Goal: Task Accomplishment & Management: Manage account settings

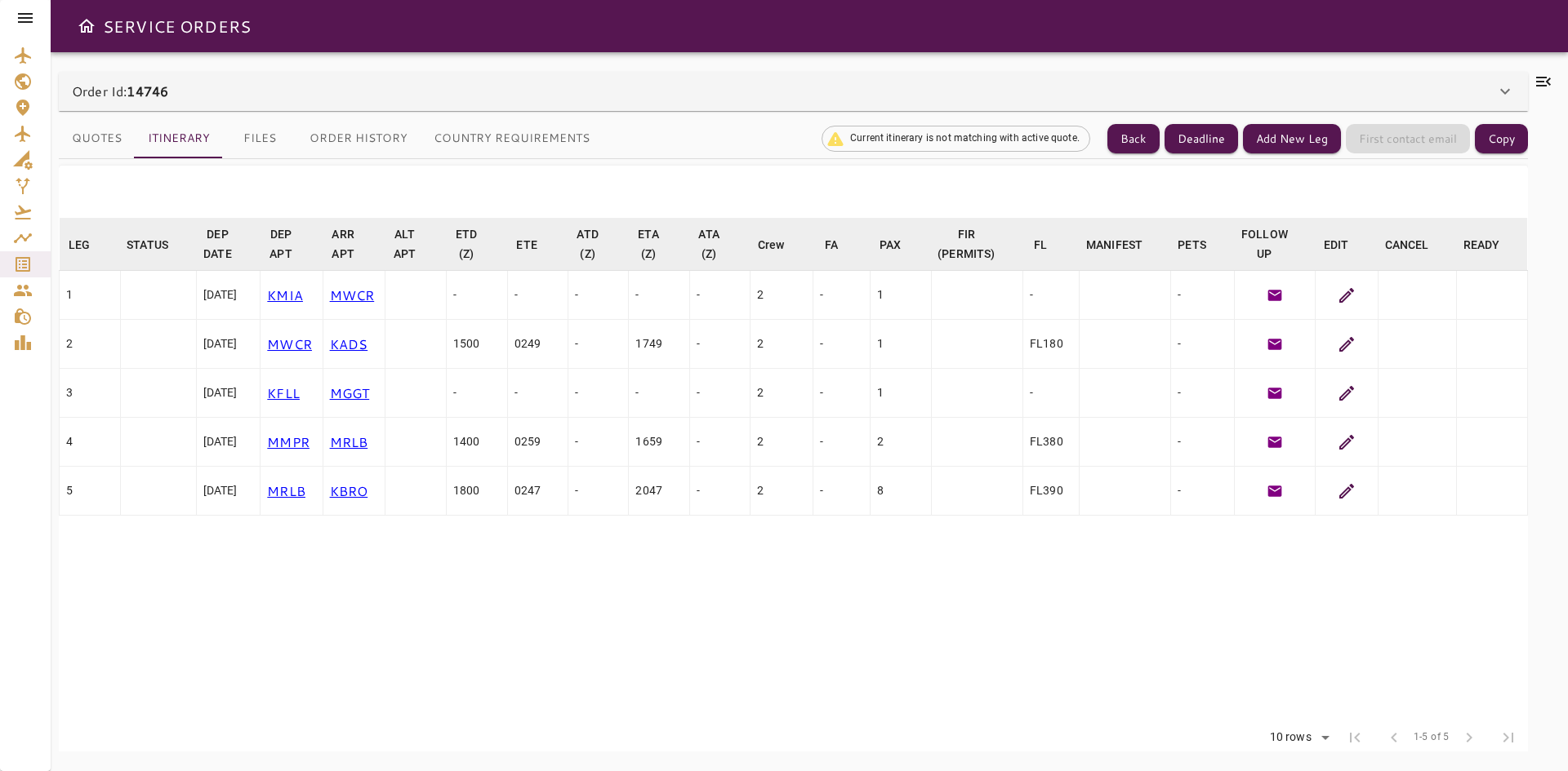
click at [25, 18] on icon at bounding box center [24, 18] width 15 height 10
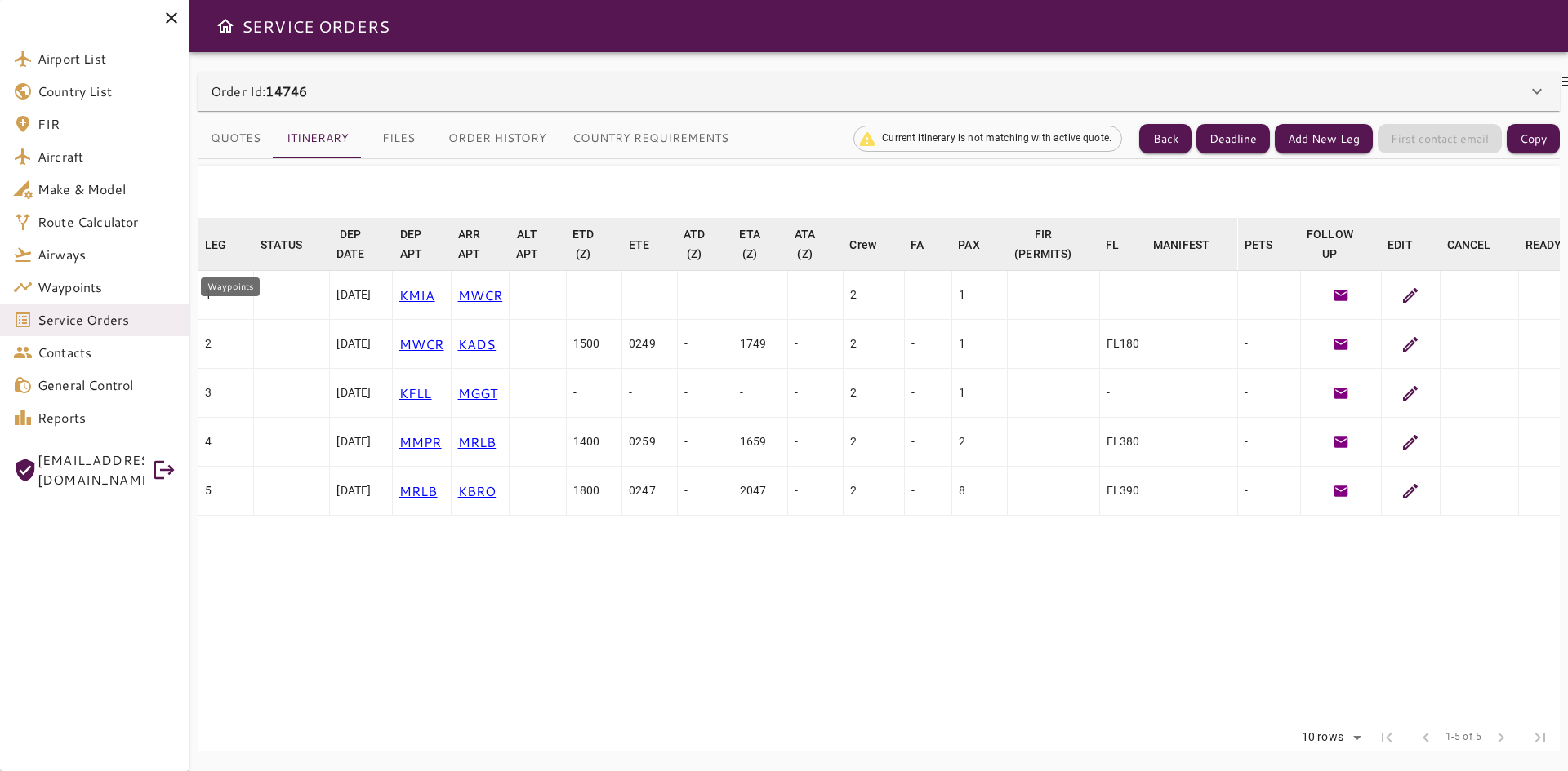
click at [76, 325] on span "Service Orders" at bounding box center [107, 320] width 139 height 19
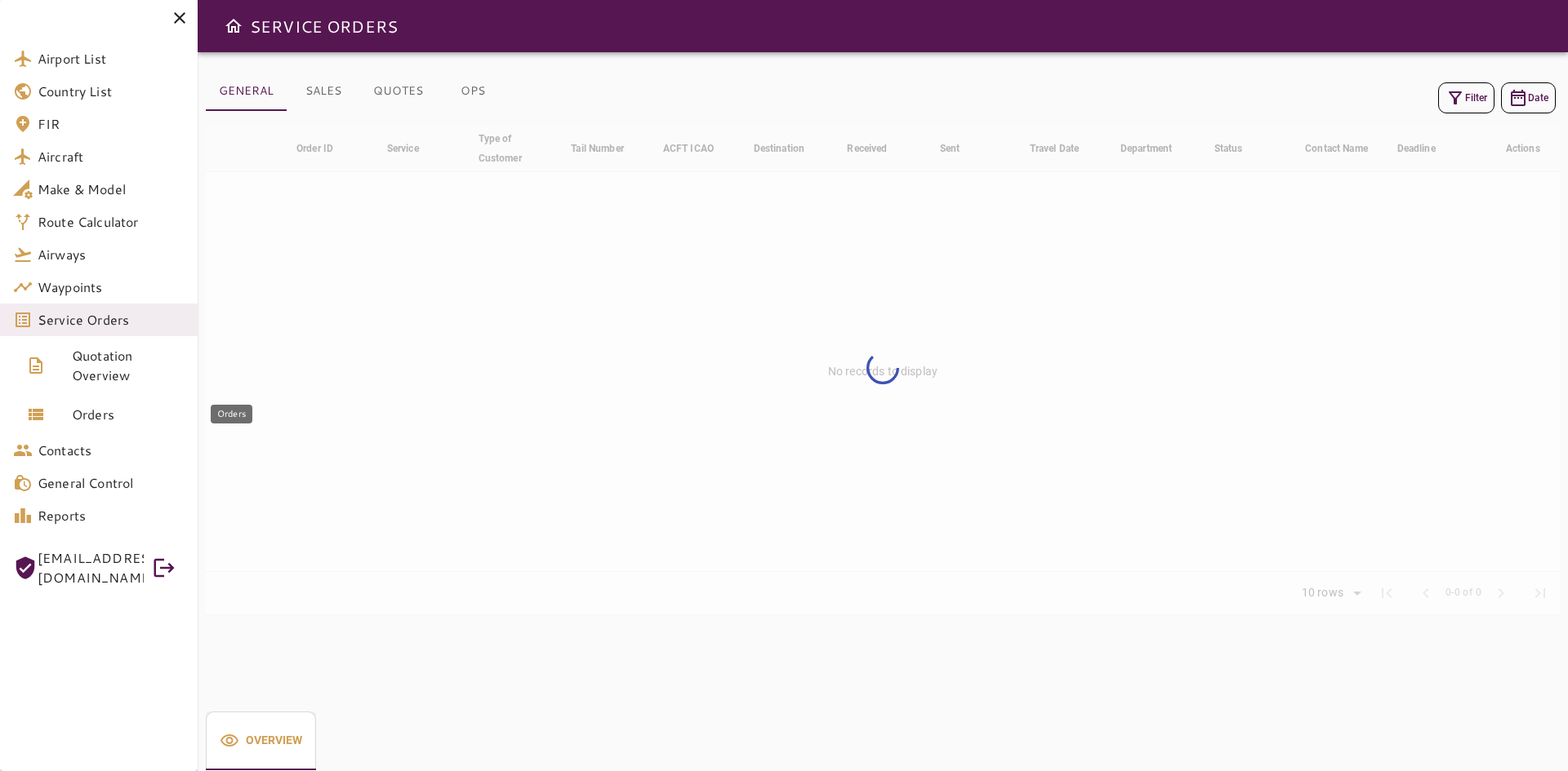
click at [104, 415] on span "Orders" at bounding box center [128, 414] width 113 height 19
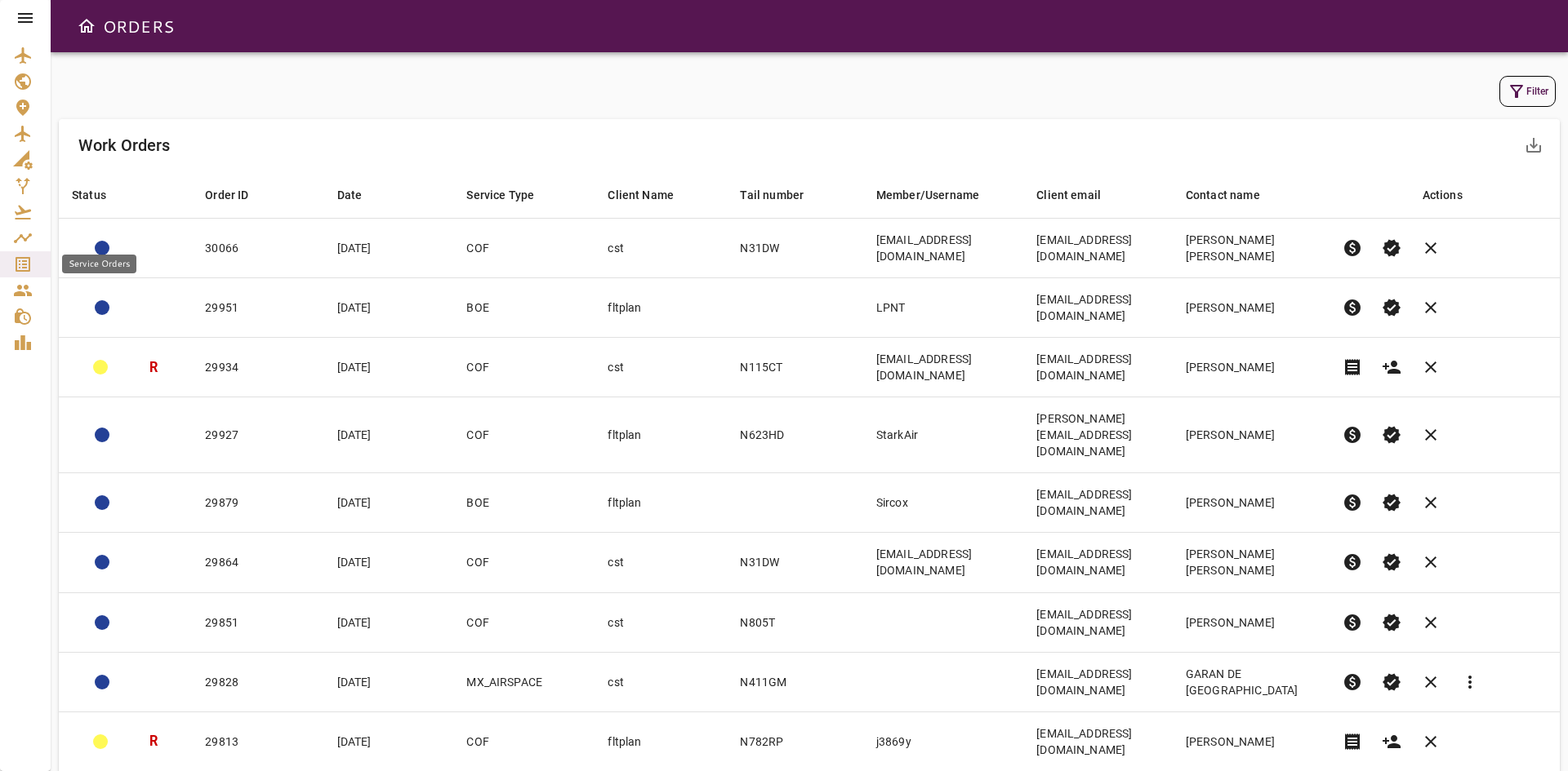
click at [23, 265] on icon "Service Orders" at bounding box center [22, 263] width 15 height 15
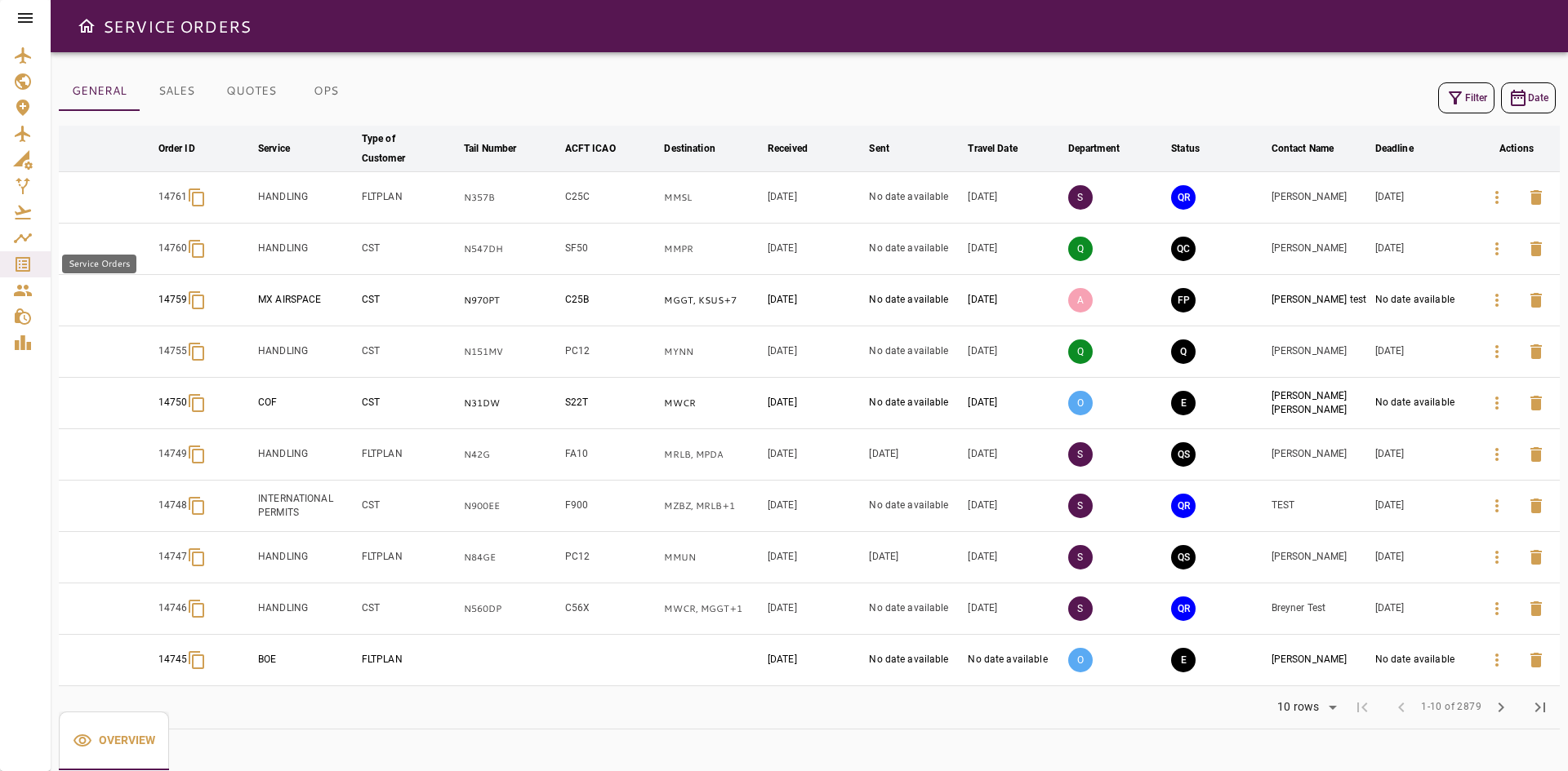
click at [33, 264] on div "Service Orders" at bounding box center [24, 264] width 24 height 19
click at [29, 23] on icon at bounding box center [25, 18] width 19 height 19
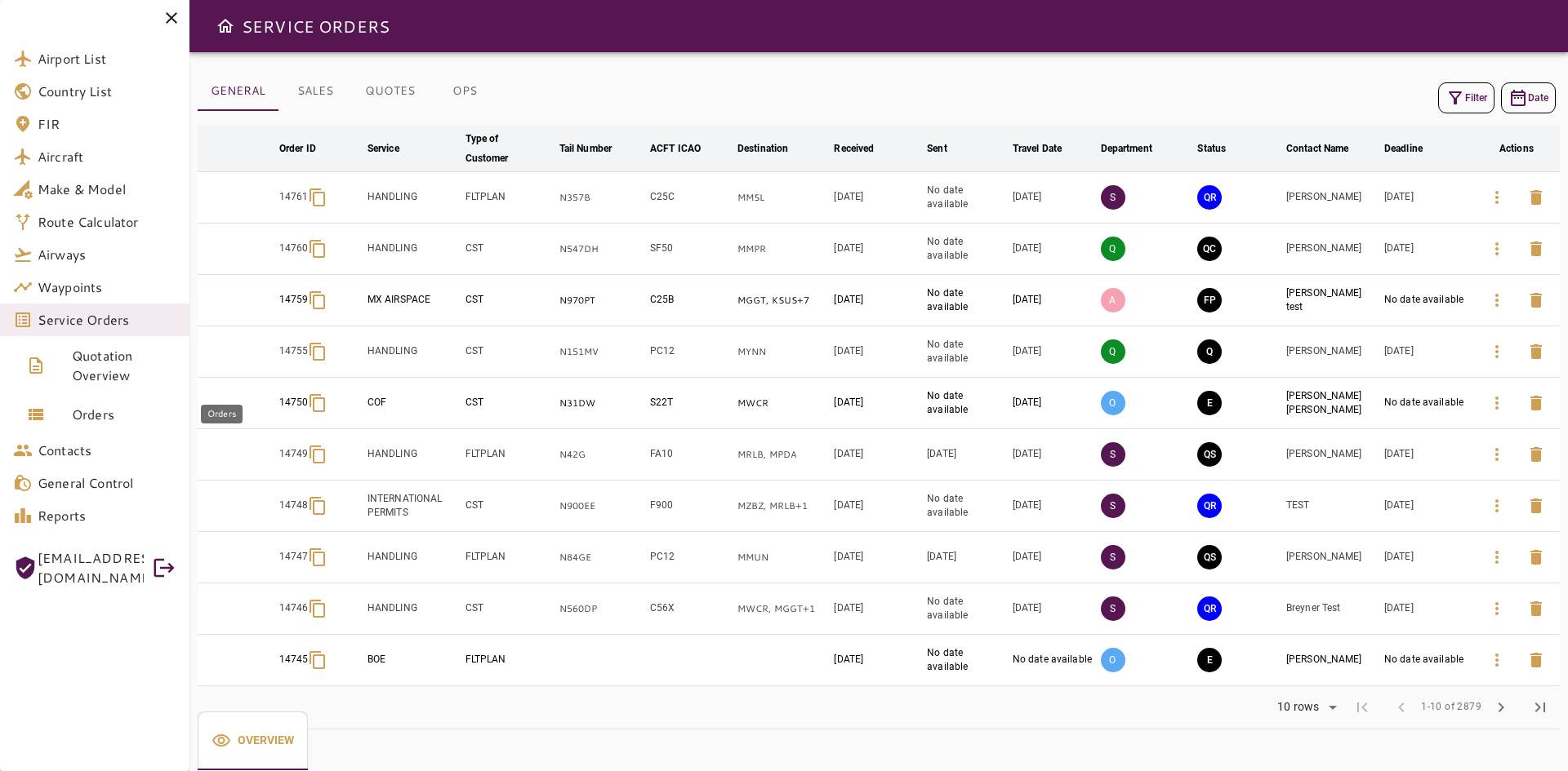
click at [99, 423] on span "Orders" at bounding box center [124, 414] width 104 height 19
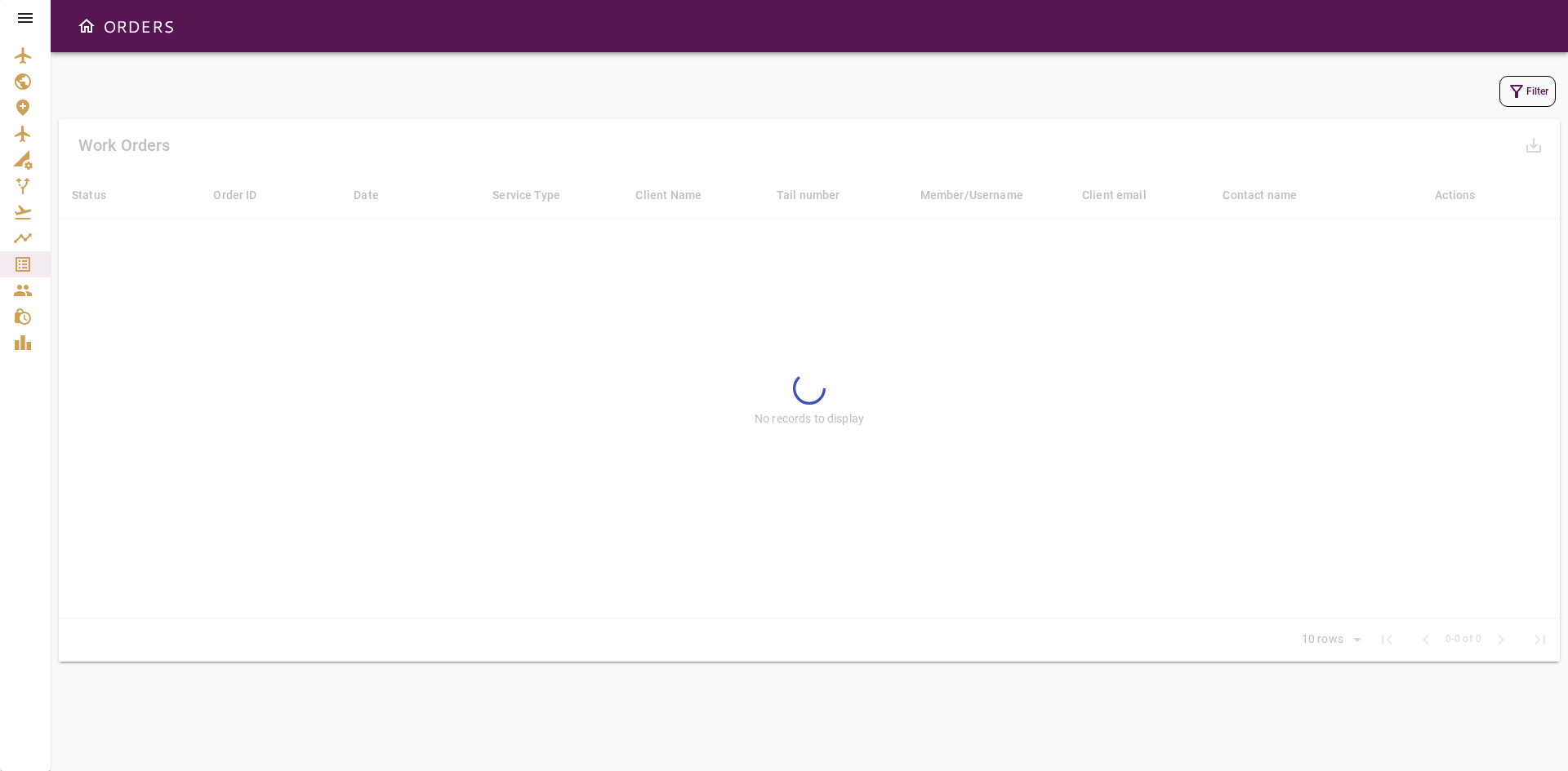
click at [364, 597] on div at bounding box center [808, 391] width 1501 height 543
click at [30, 268] on icon "Service Orders" at bounding box center [22, 263] width 15 height 15
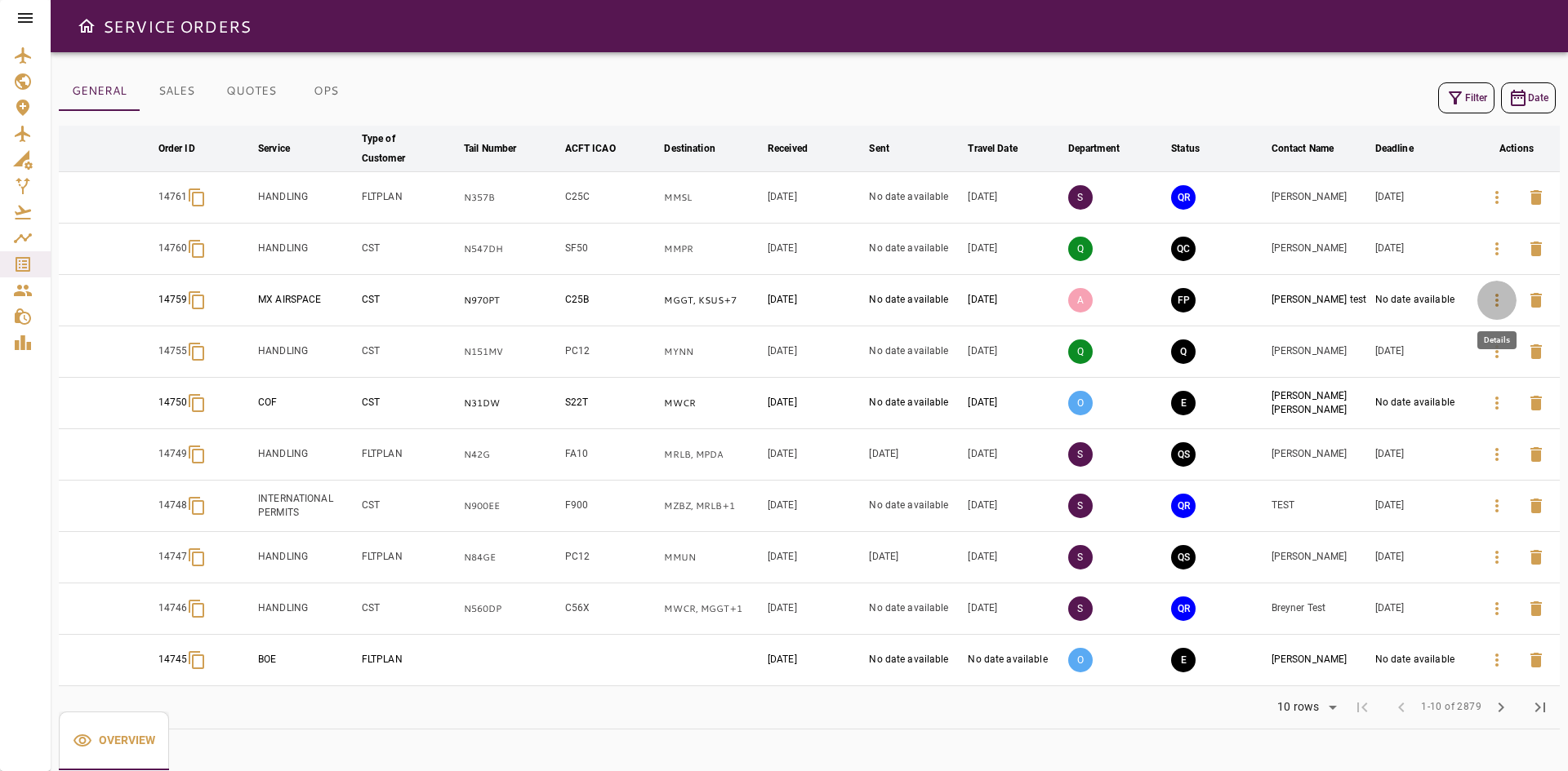
click at [1491, 304] on icon "button" at bounding box center [1497, 300] width 19 height 19
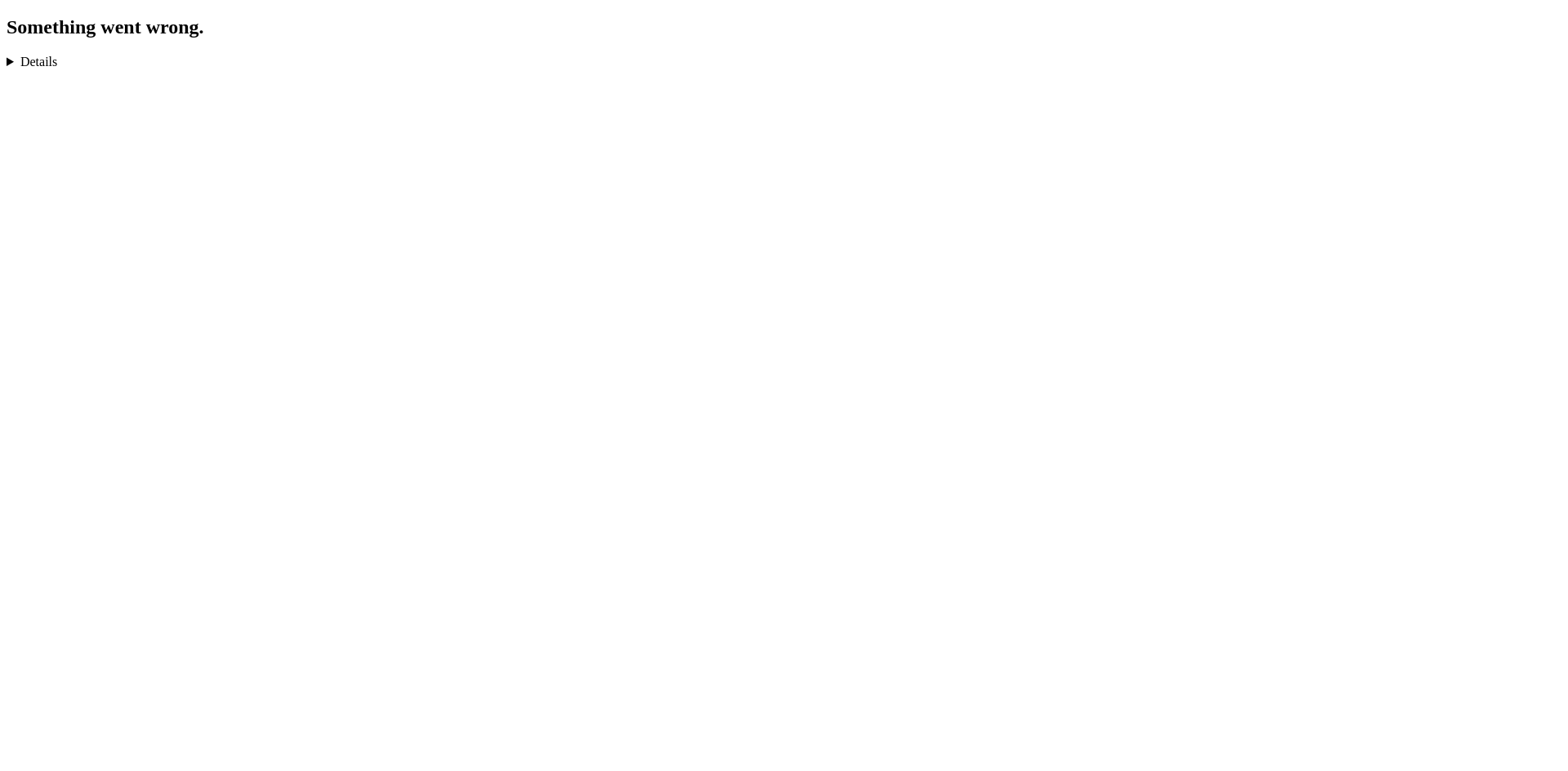
click at [47, 63] on details "TypeError: Cannot read properties of null (reading 'invoiceNumber') in dt in Tt…" at bounding box center [784, 61] width 1554 height 15
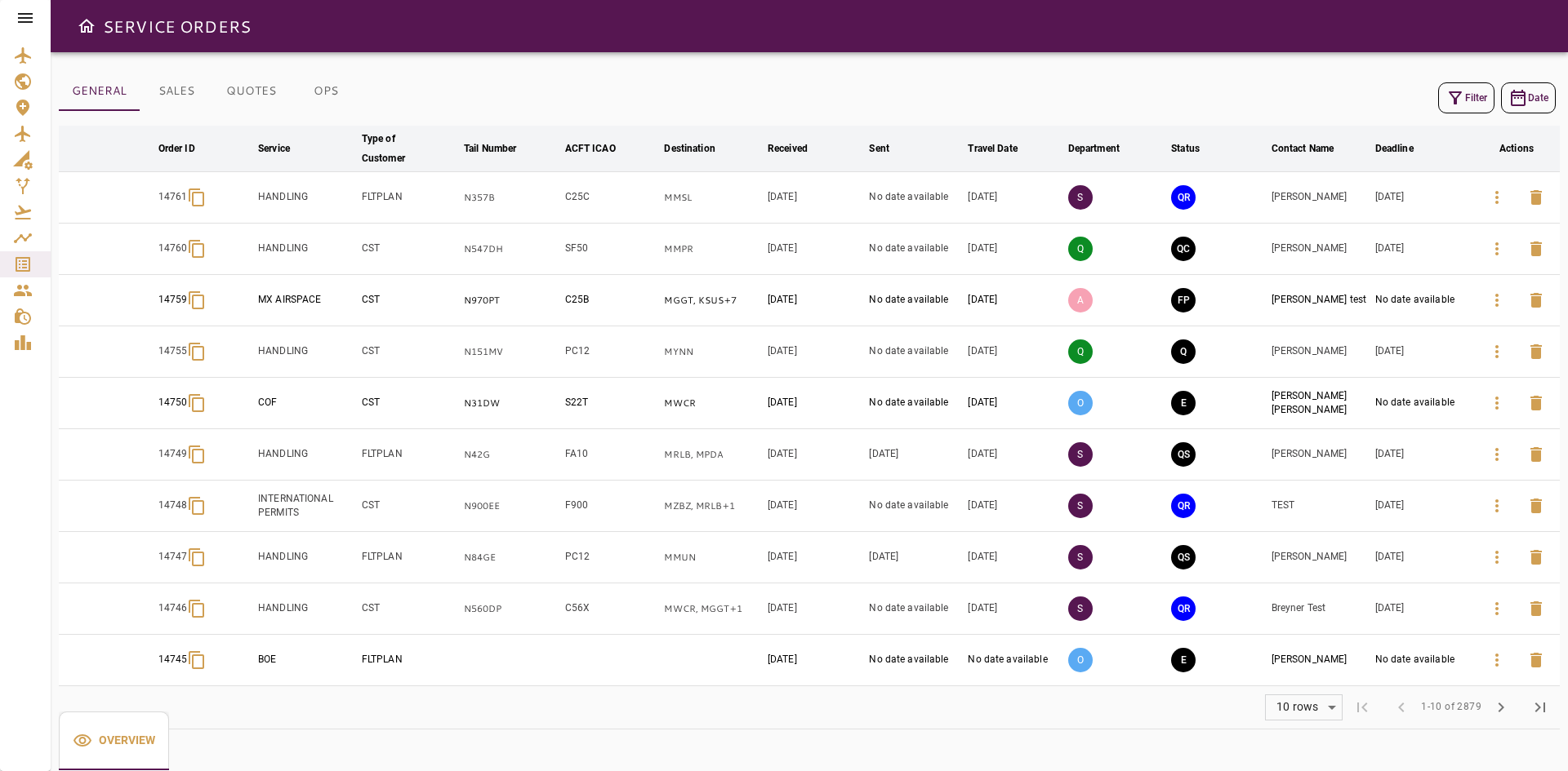
click at [23, 11] on icon at bounding box center [25, 18] width 19 height 19
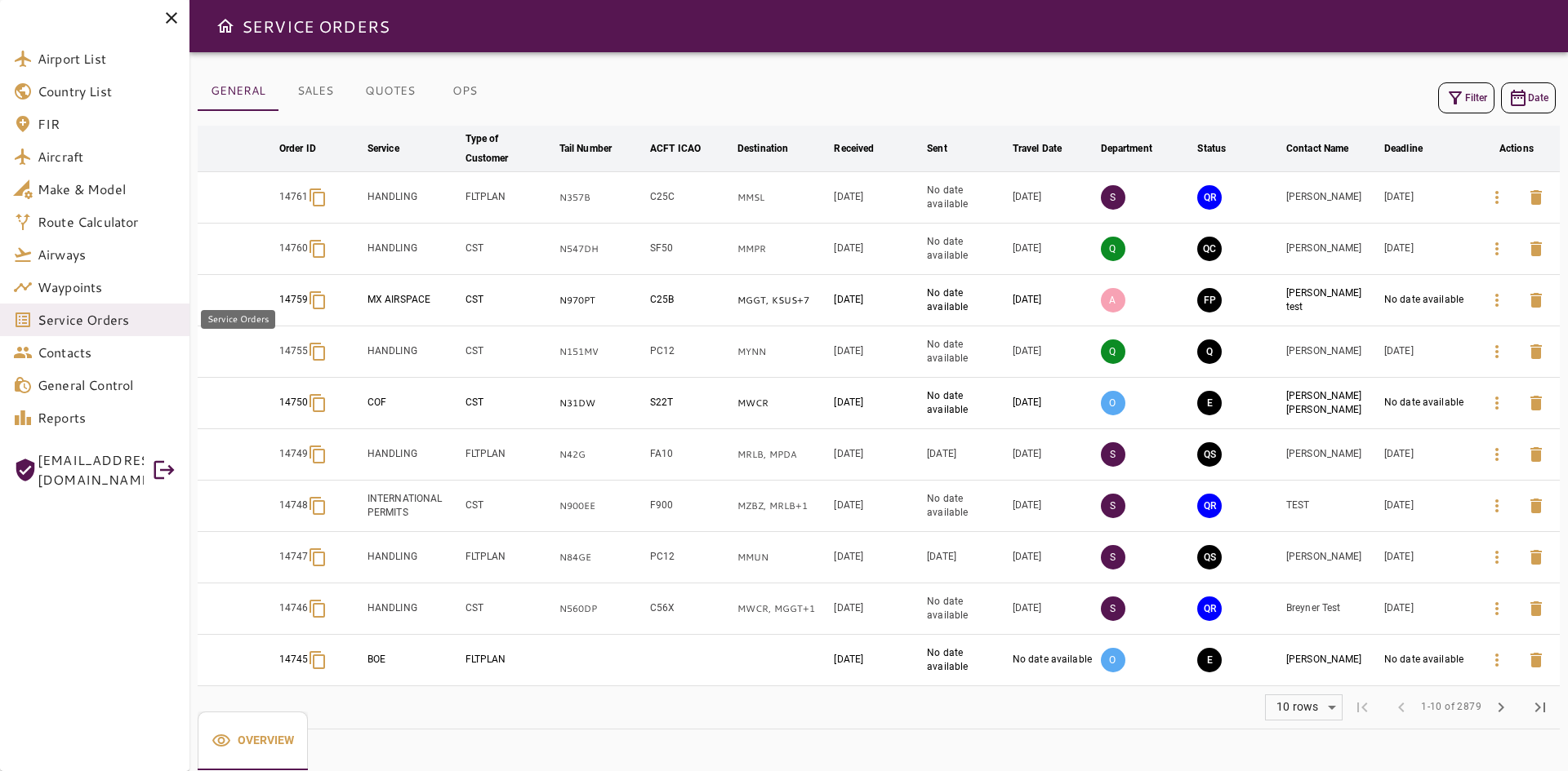
click at [79, 309] on link "Service Orders" at bounding box center [94, 320] width 190 height 33
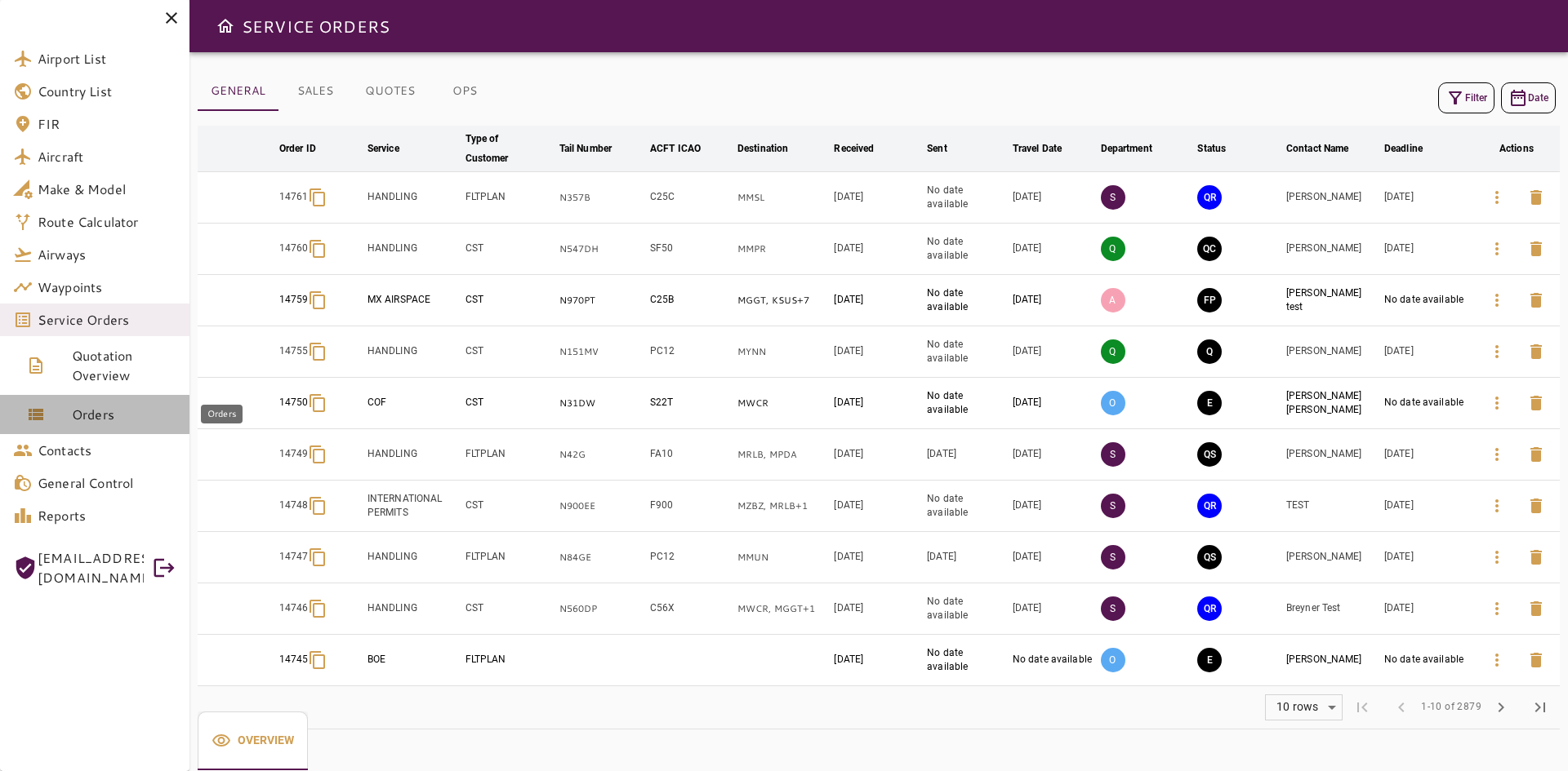
click at [99, 407] on span "Orders" at bounding box center [124, 414] width 104 height 19
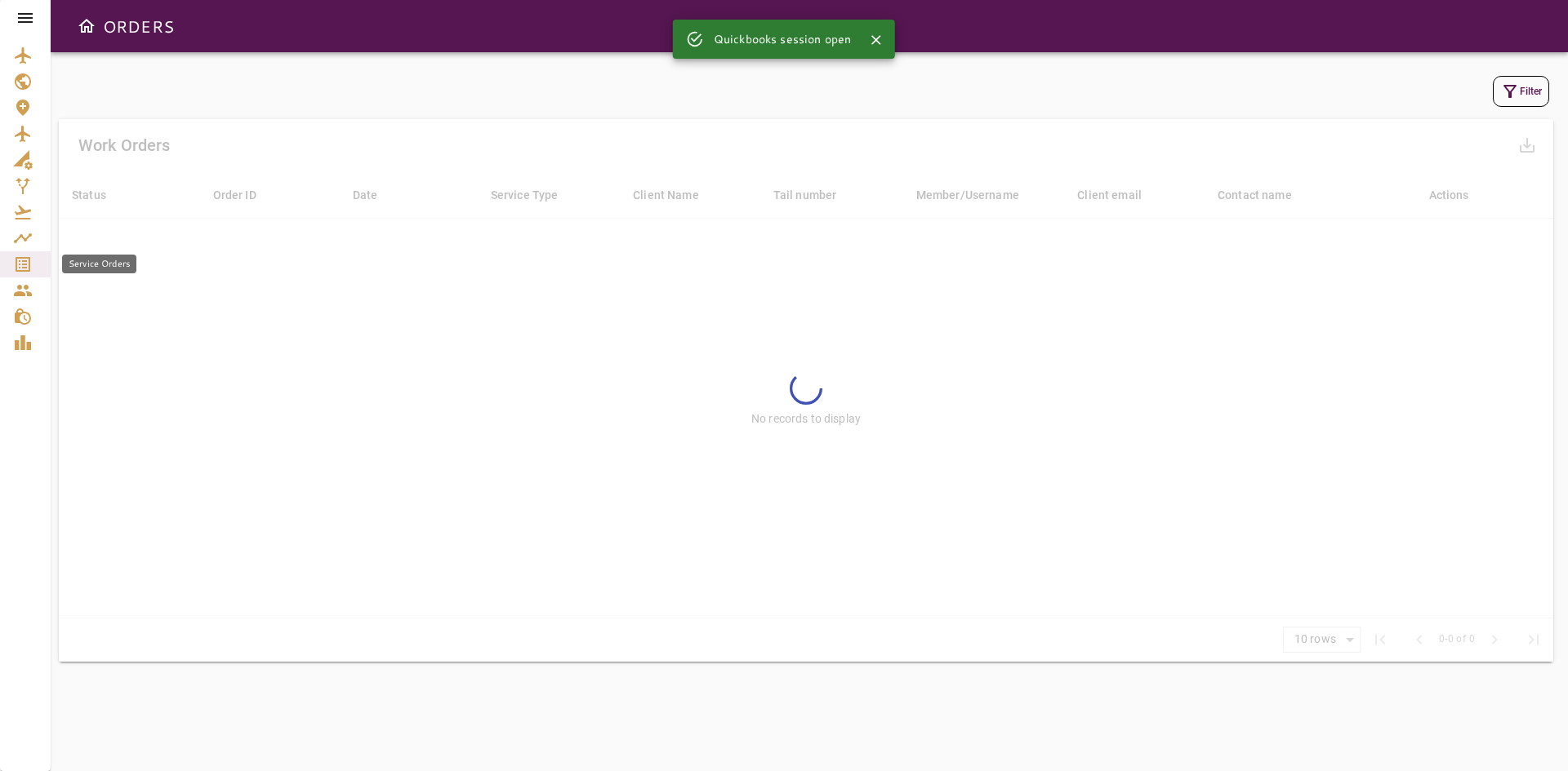
click at [26, 260] on icon "Service Orders" at bounding box center [22, 264] width 19 height 19
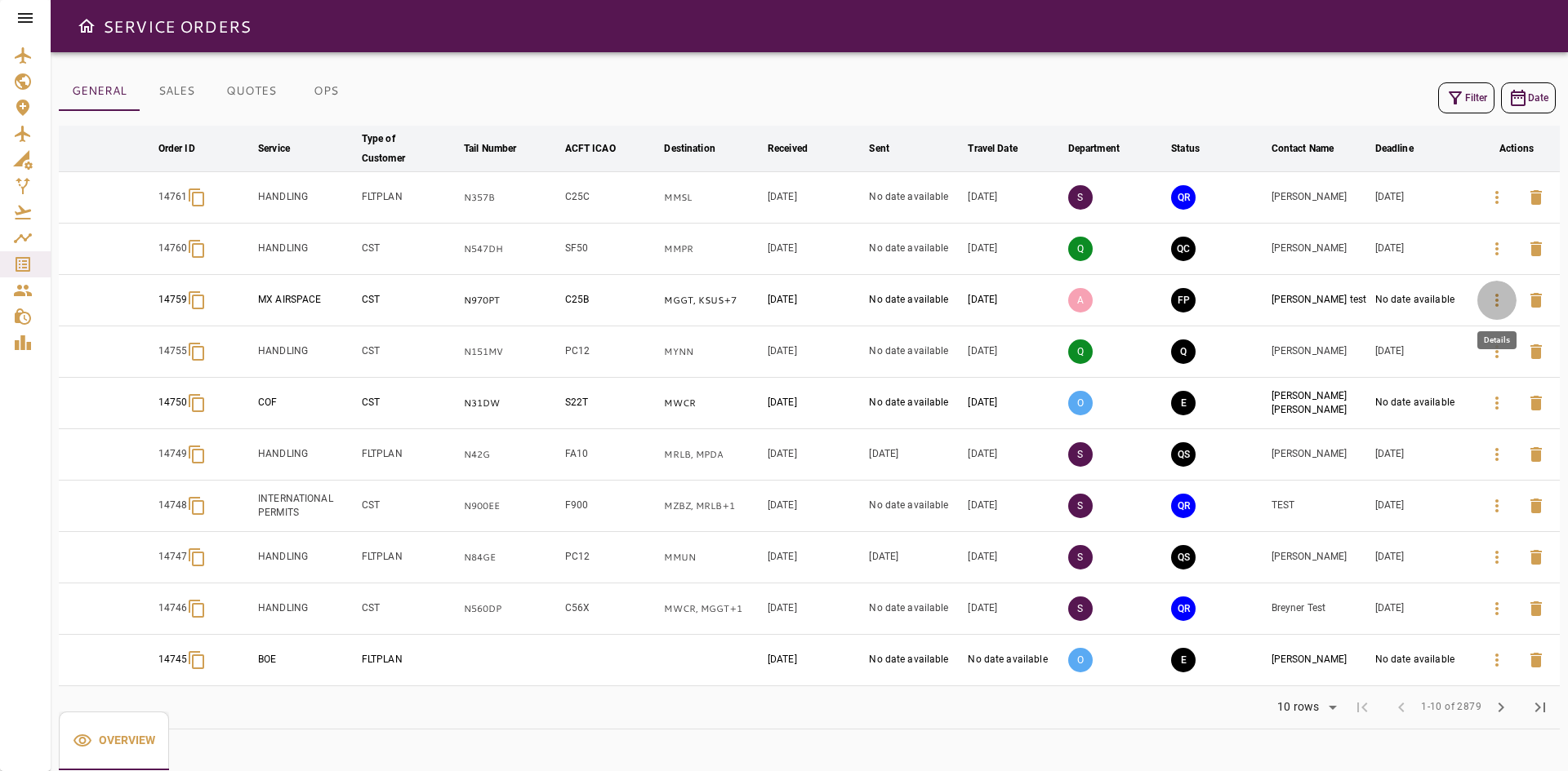
click at [1500, 307] on icon "button" at bounding box center [1497, 300] width 19 height 19
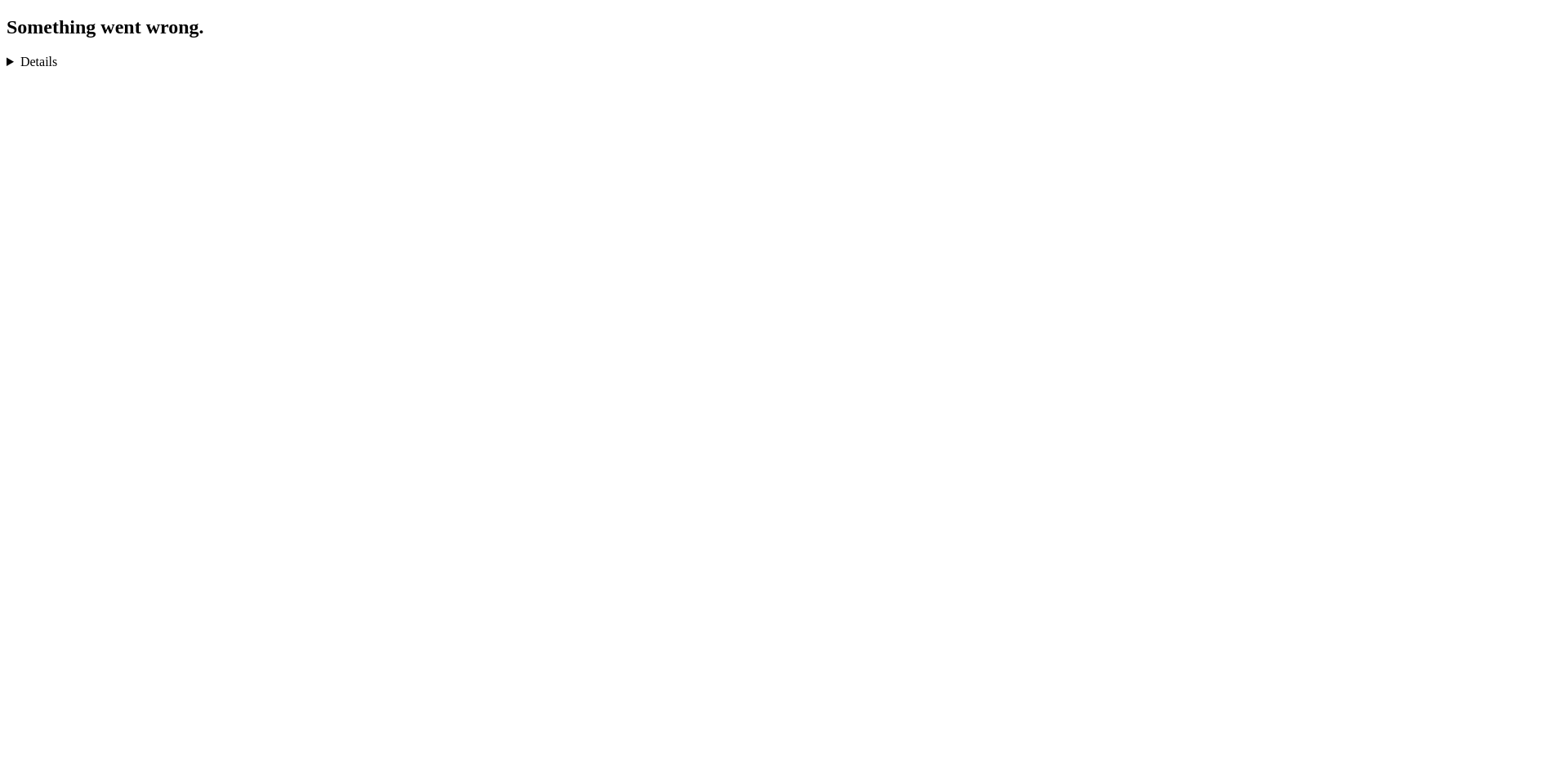
click at [33, 69] on html "Something went wrong. TypeError: Cannot read properties of null (reading 'invoi…" at bounding box center [784, 38] width 1568 height 76
click at [33, 60] on details "TypeError: Cannot read properties of null (reading 'invoiceNumber') in dt in Tt…" at bounding box center [784, 61] width 1554 height 15
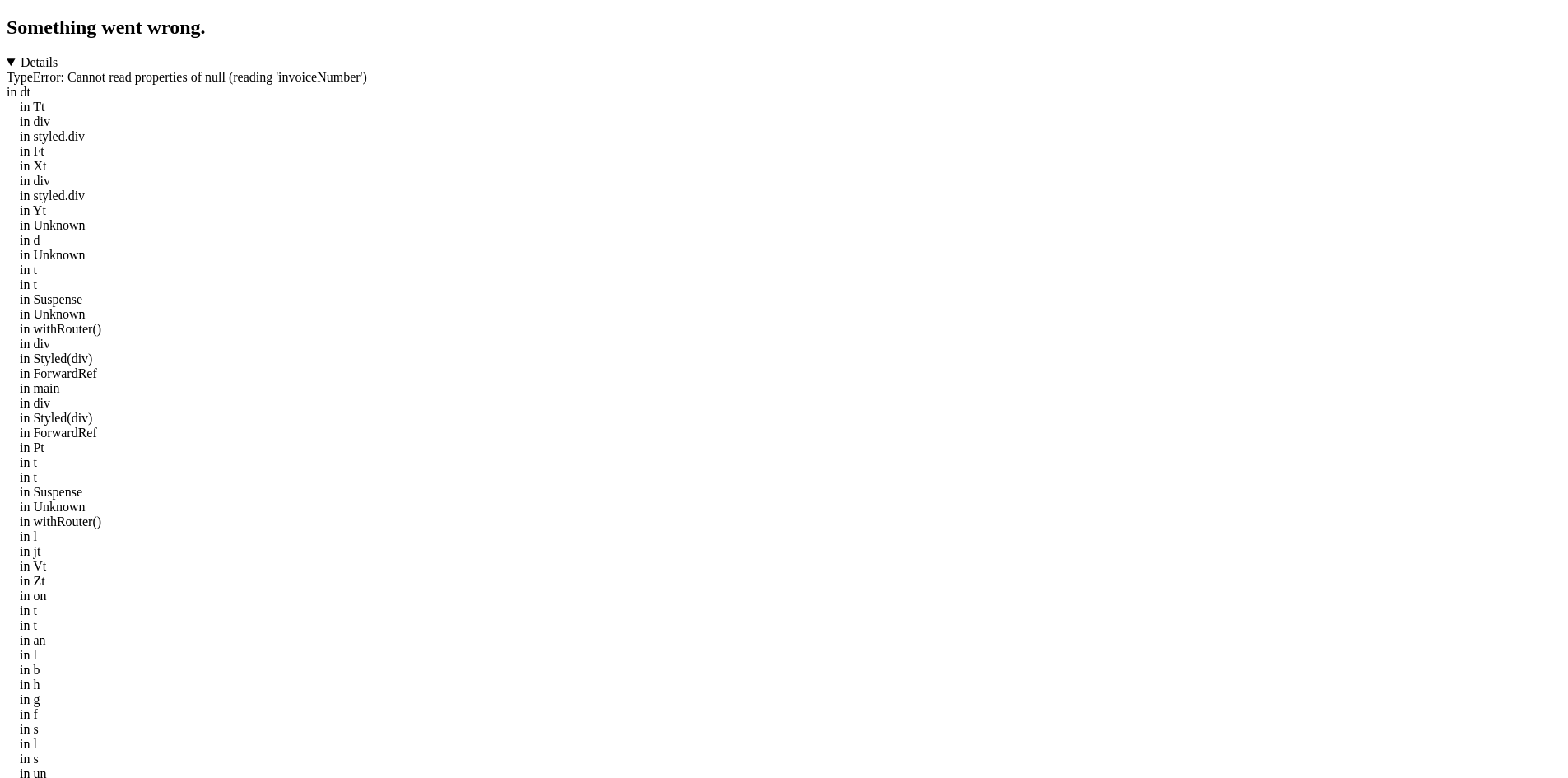
click at [8, 60] on details "TypeError: Cannot read properties of null (reading 'invoiceNumber') in dt in Tt…" at bounding box center [784, 447] width 1555 height 786
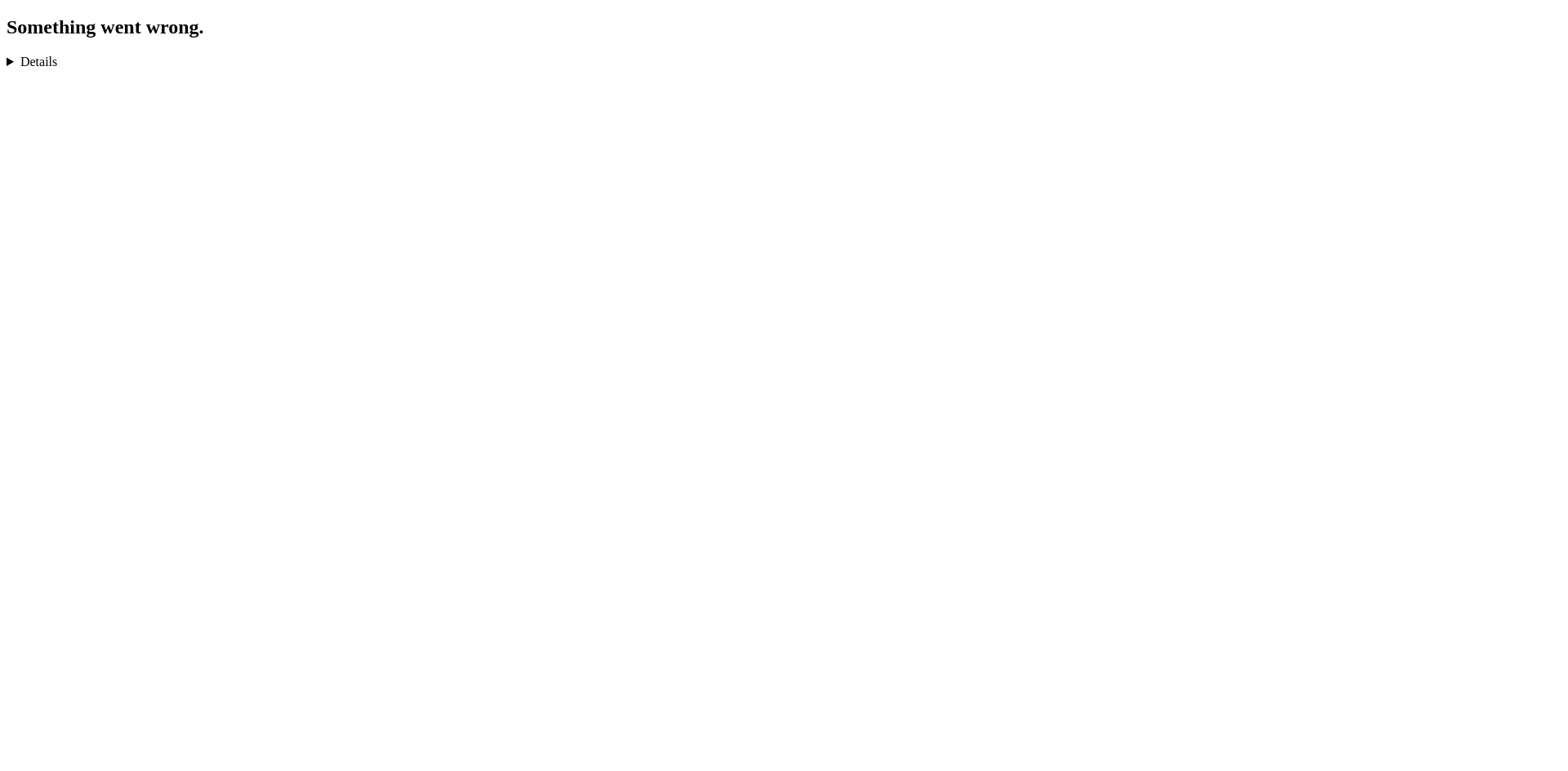
click at [53, 53] on div "Something went wrong. TypeError: Cannot read properties of null (reading 'invoi…" at bounding box center [784, 43] width 1554 height 53
click at [48, 64] on details "TypeError: Cannot read properties of null (reading 'invoiceNumber') in dt in Tt…" at bounding box center [784, 61] width 1554 height 15
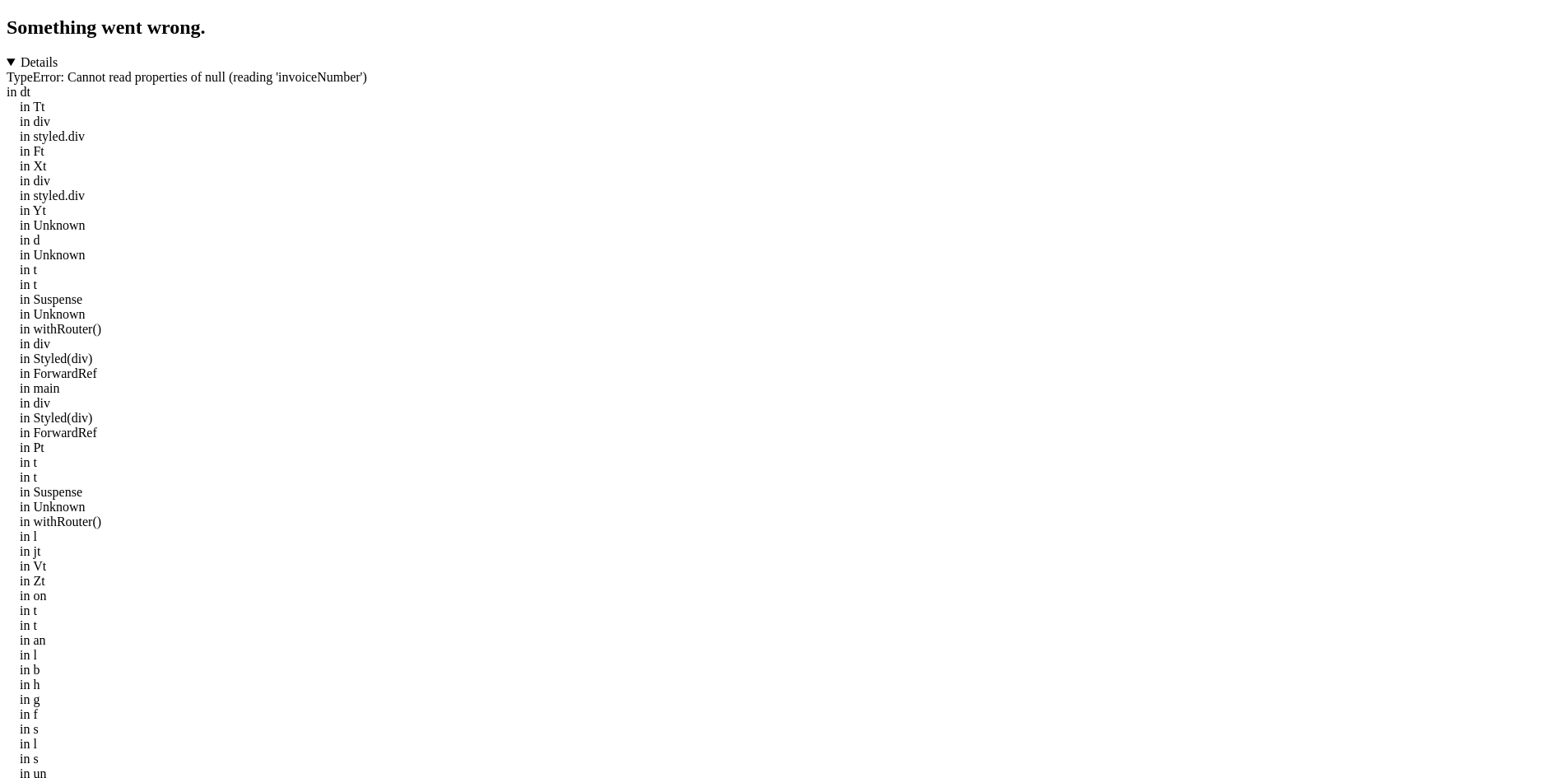
click at [332, 79] on details "TypeError: Cannot read properties of null (reading 'invoiceNumber') in dt in Tt…" at bounding box center [784, 447] width 1555 height 786
copy details "invoiceNumber"
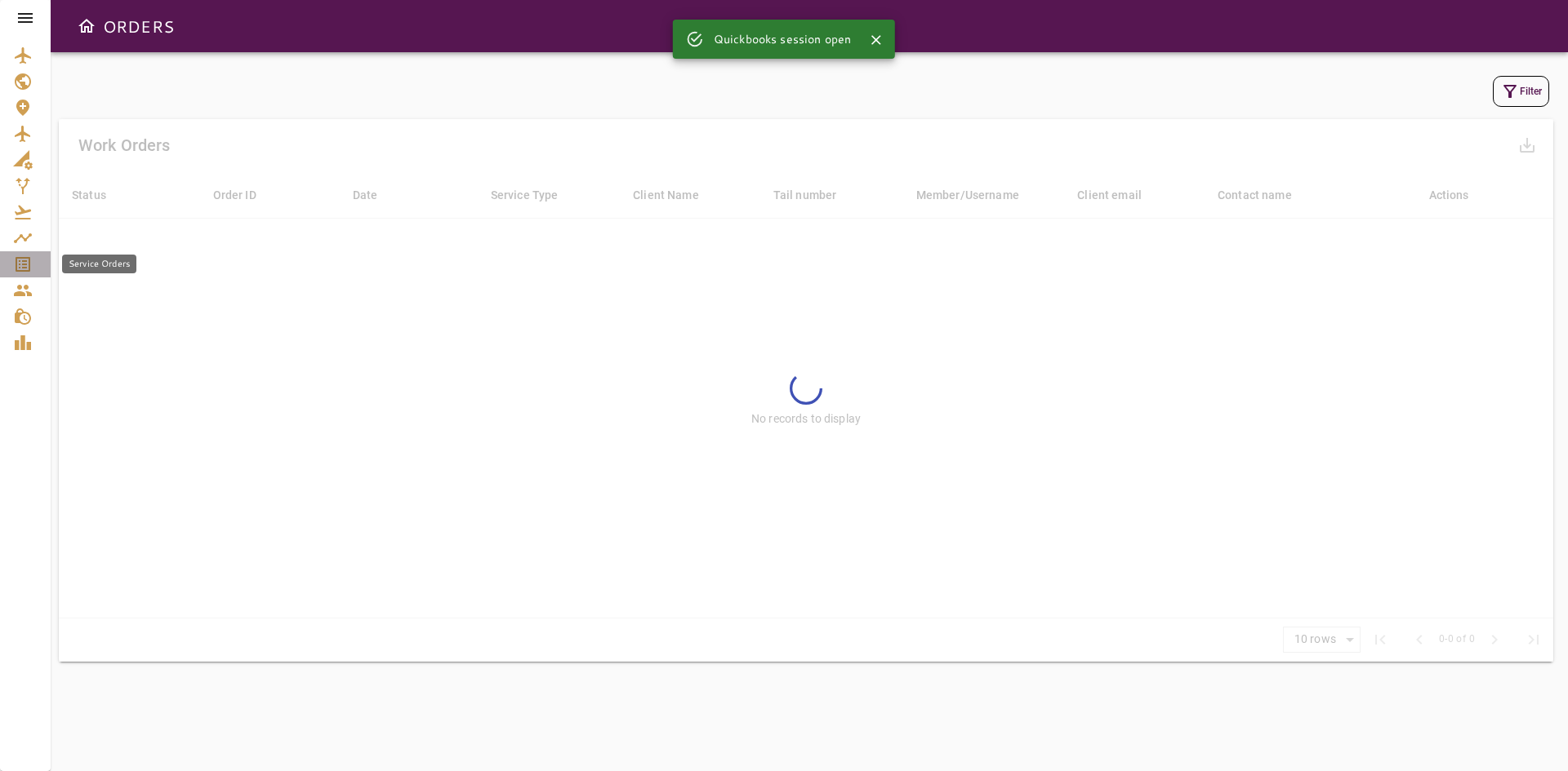
click at [33, 264] on div "Service Orders" at bounding box center [24, 264] width 24 height 19
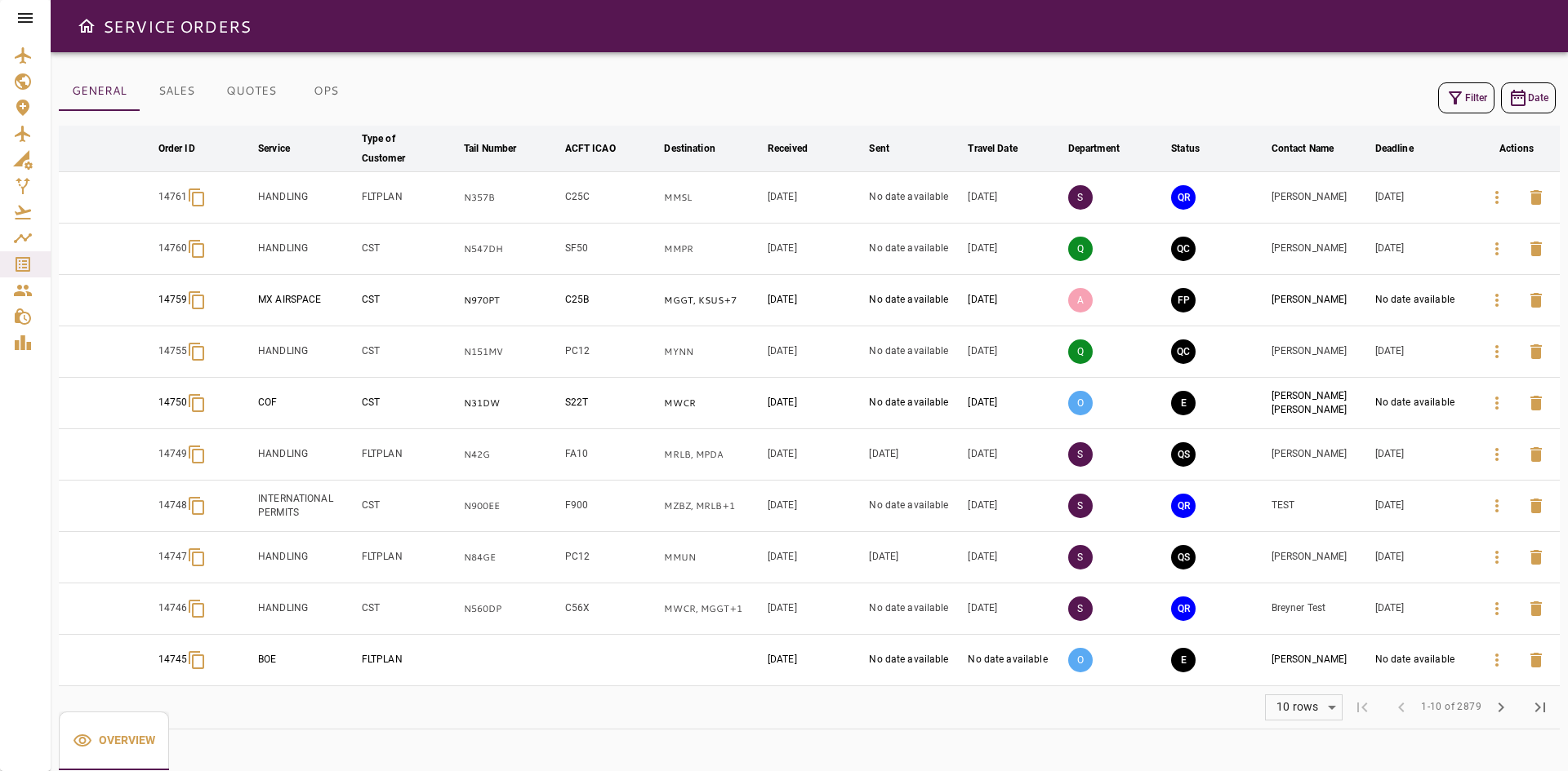
click at [28, 23] on icon at bounding box center [25, 18] width 19 height 19
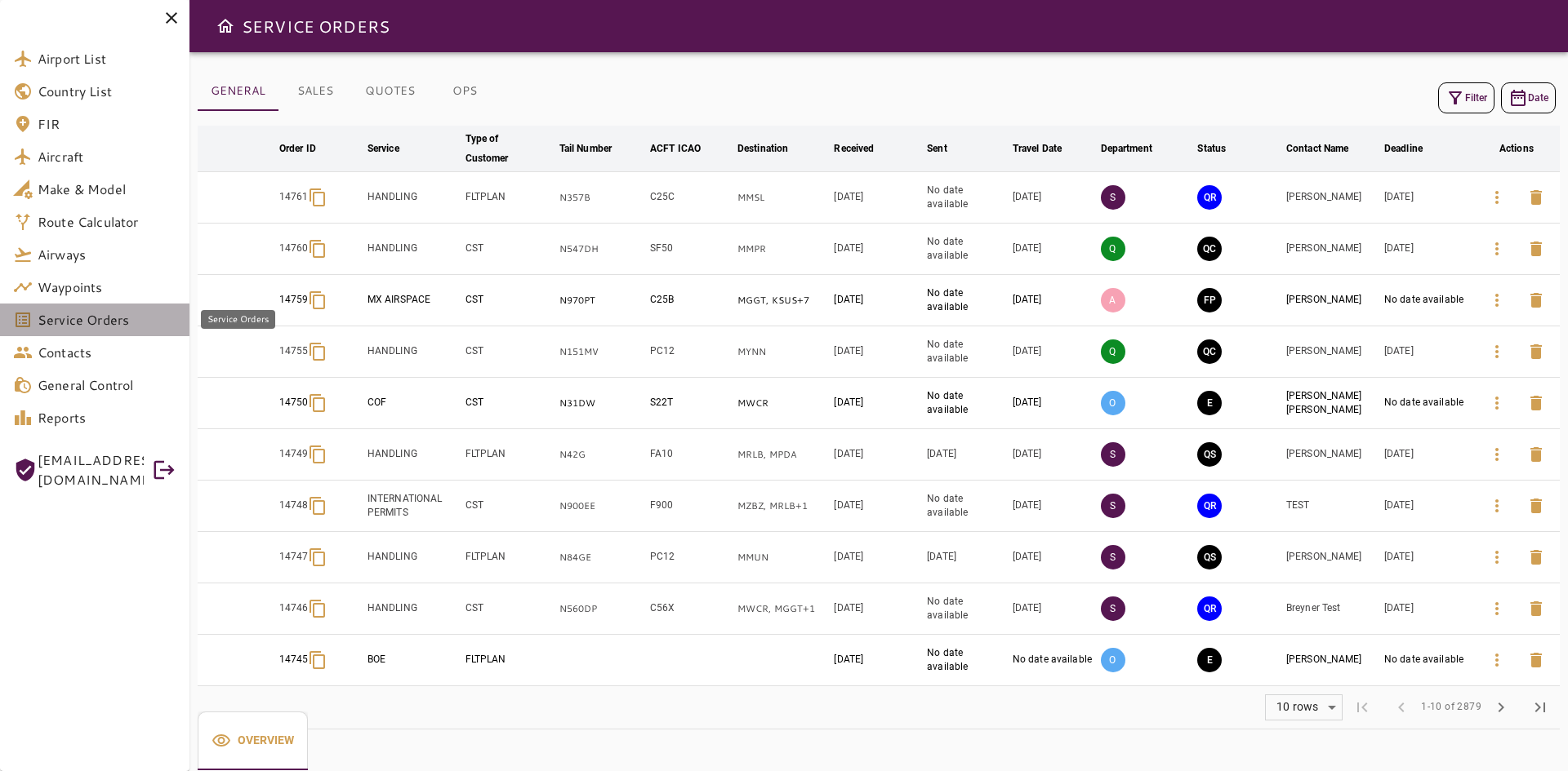
click at [134, 315] on span "Service Orders" at bounding box center [107, 320] width 139 height 19
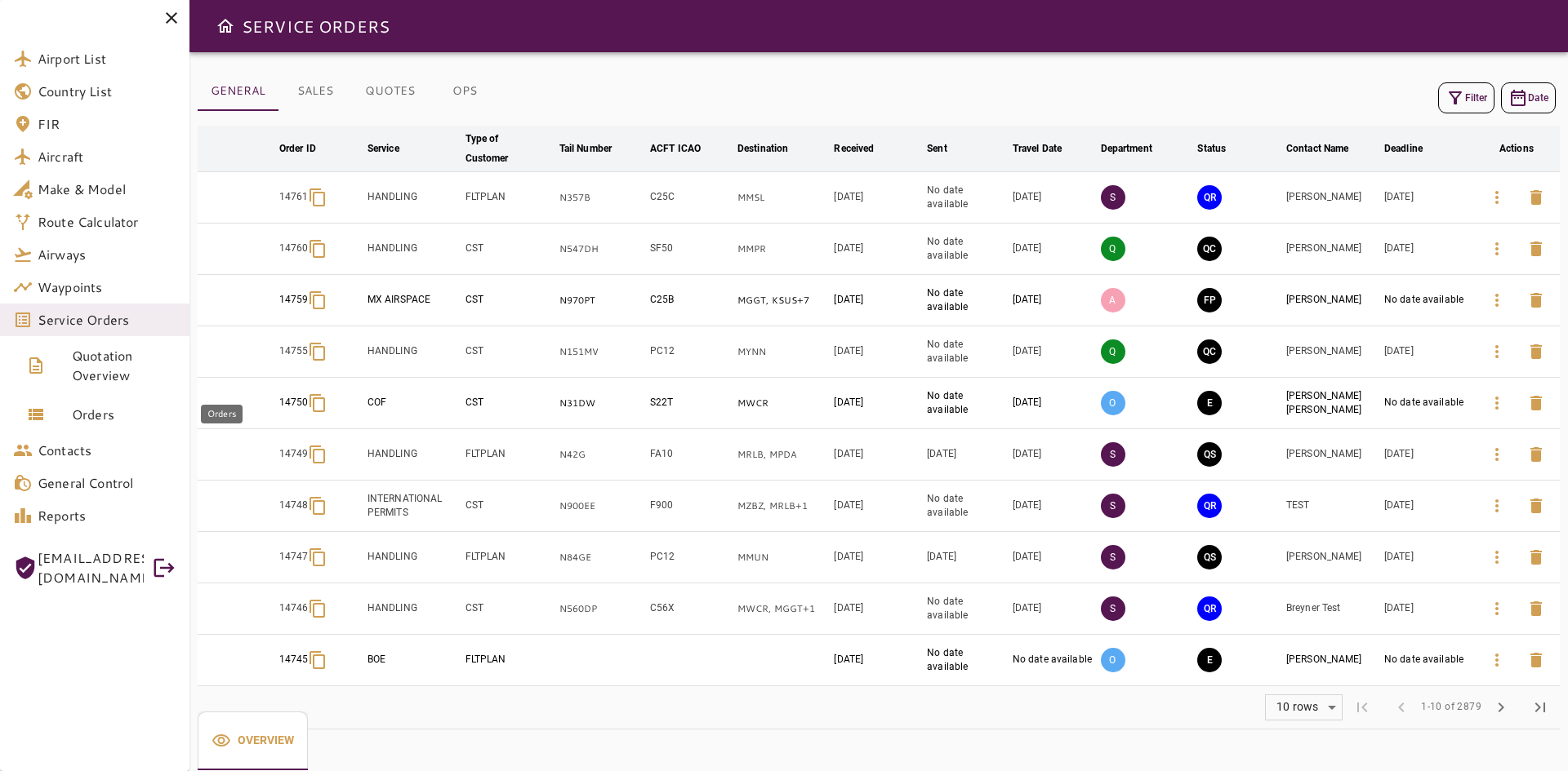
click at [129, 420] on span "Orders" at bounding box center [124, 414] width 104 height 19
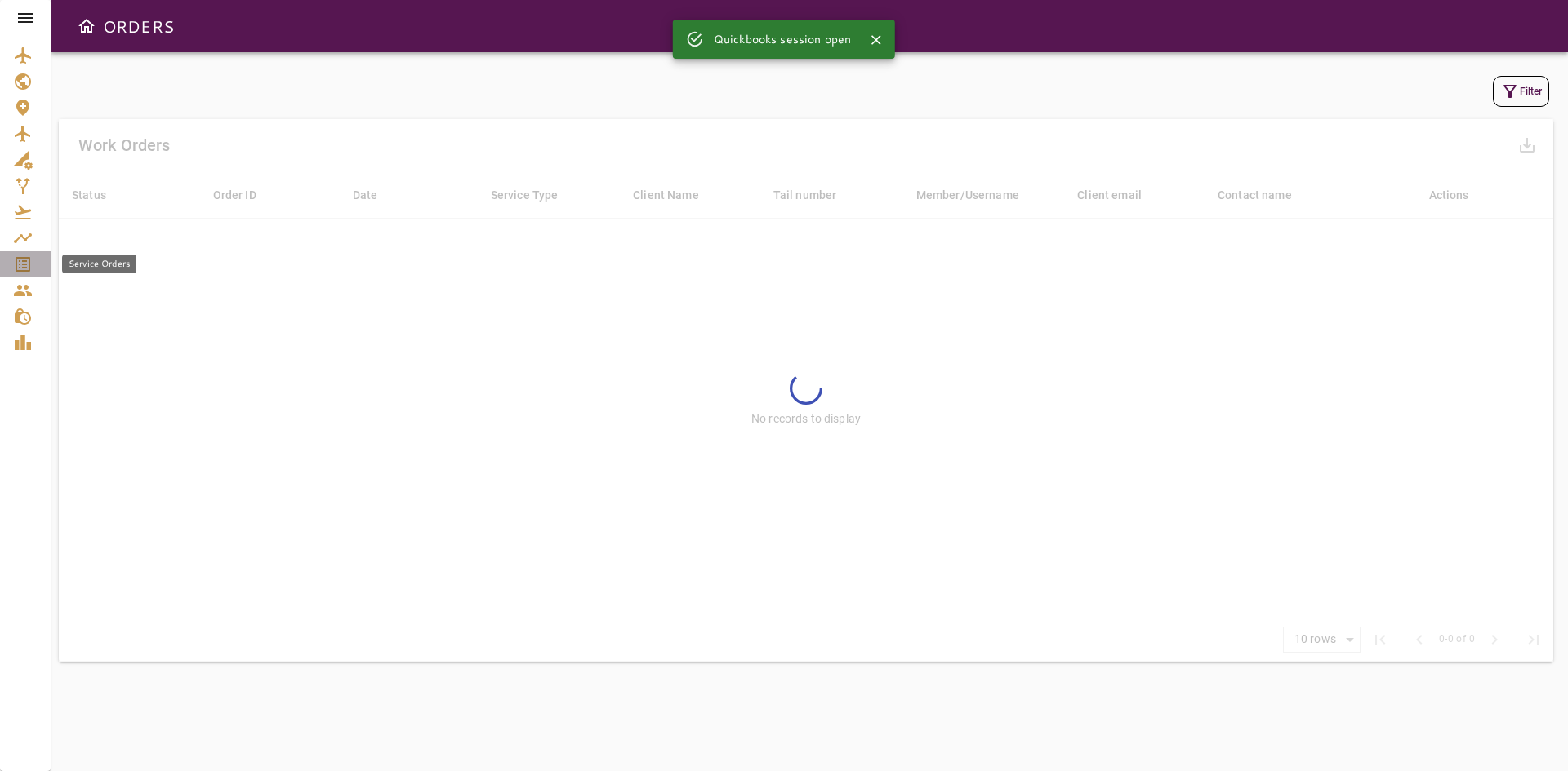
click at [32, 264] on icon "Service Orders" at bounding box center [22, 264] width 19 height 19
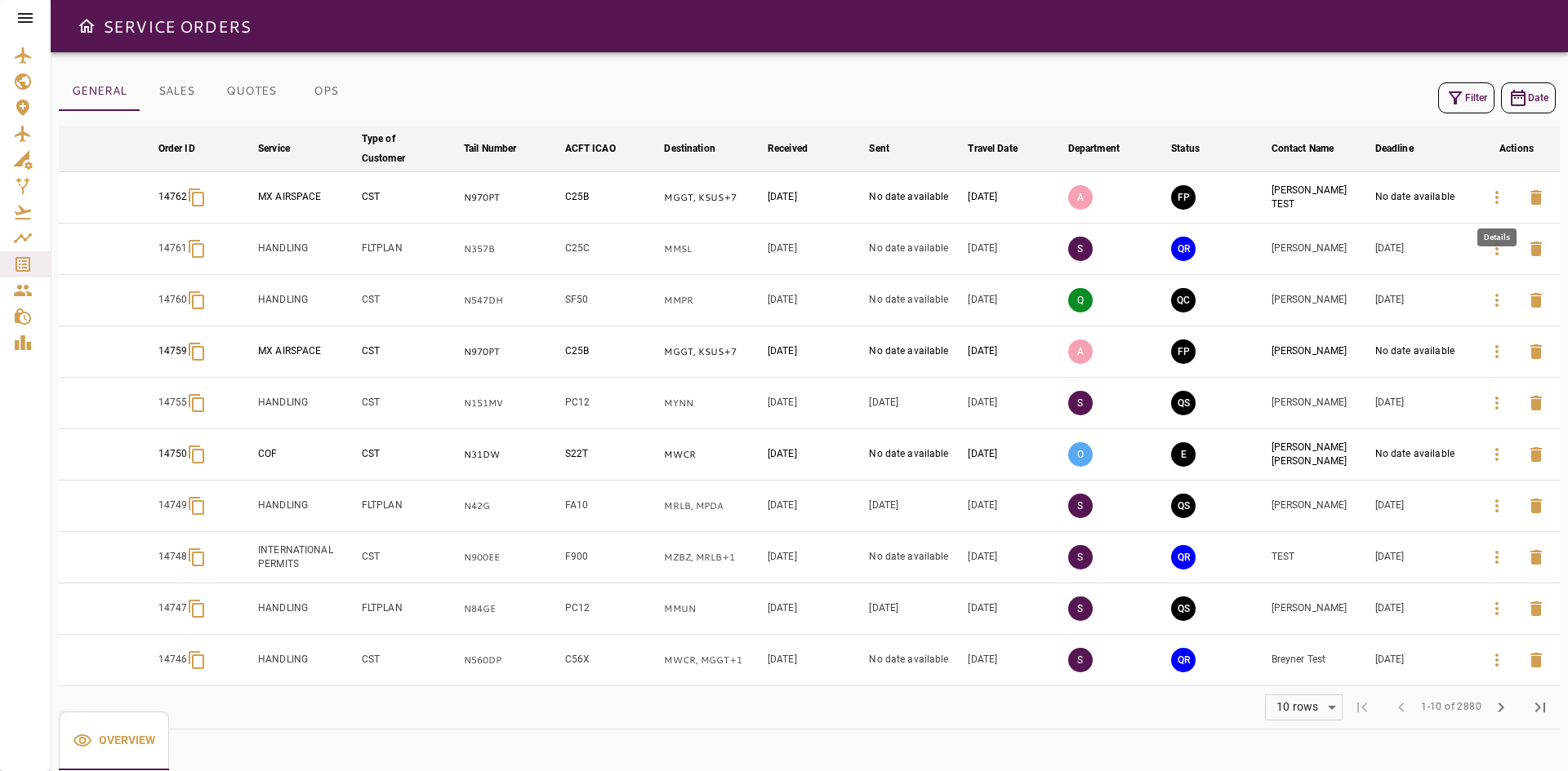
click at [1491, 207] on button "button" at bounding box center [1496, 197] width 39 height 39
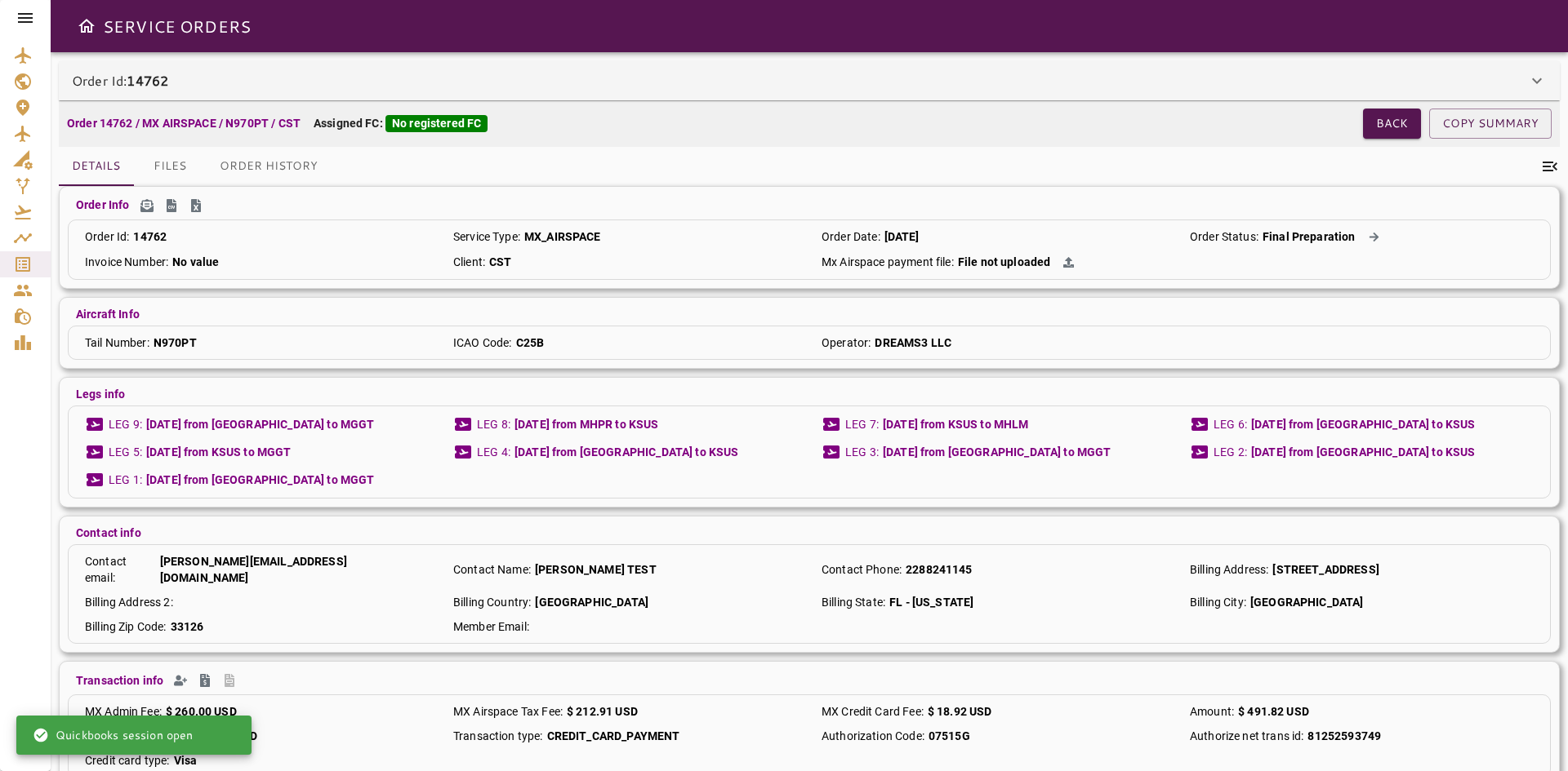
scroll to position [29, 0]
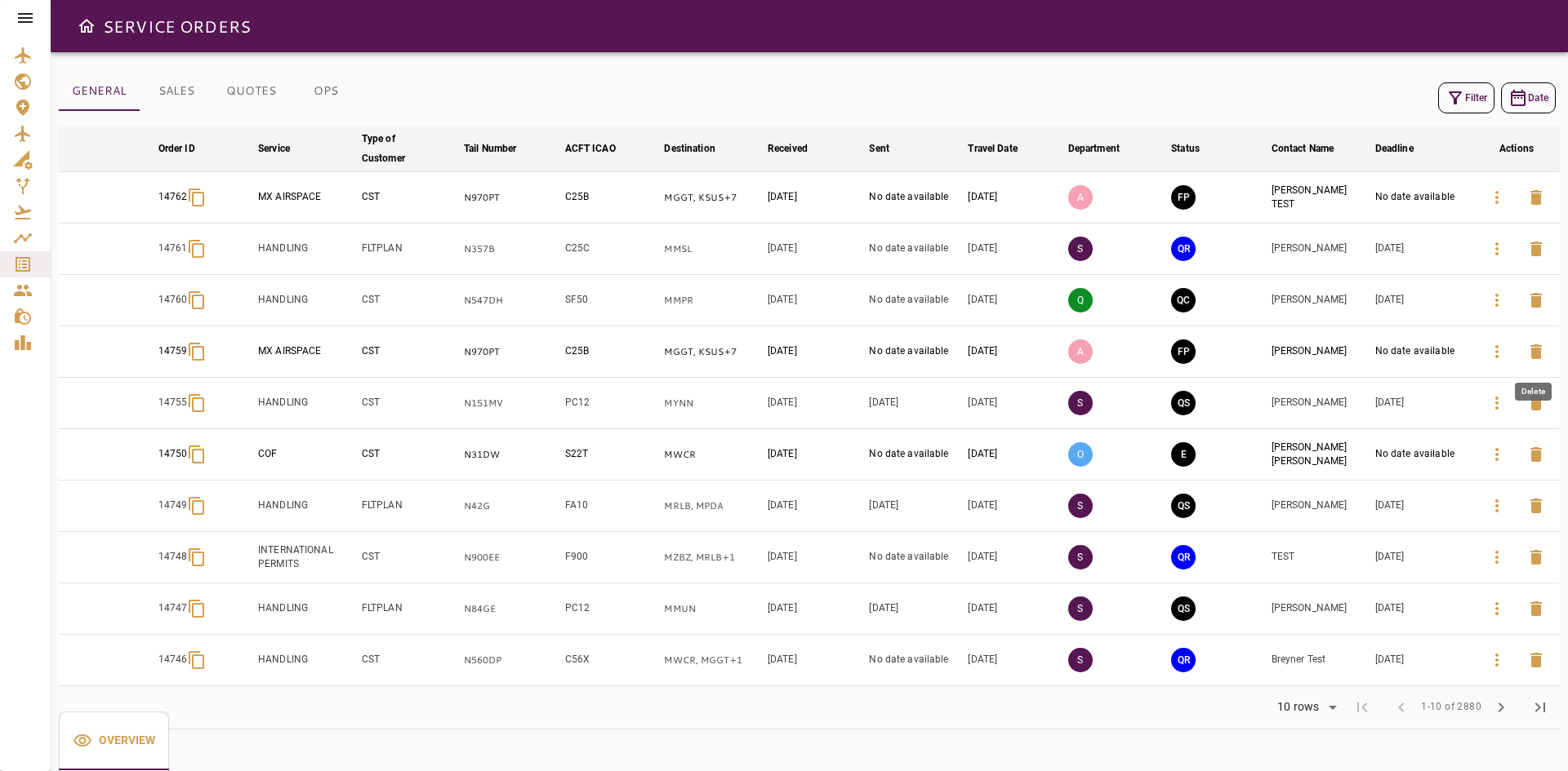
click at [1543, 355] on icon "button" at bounding box center [1536, 352] width 19 height 19
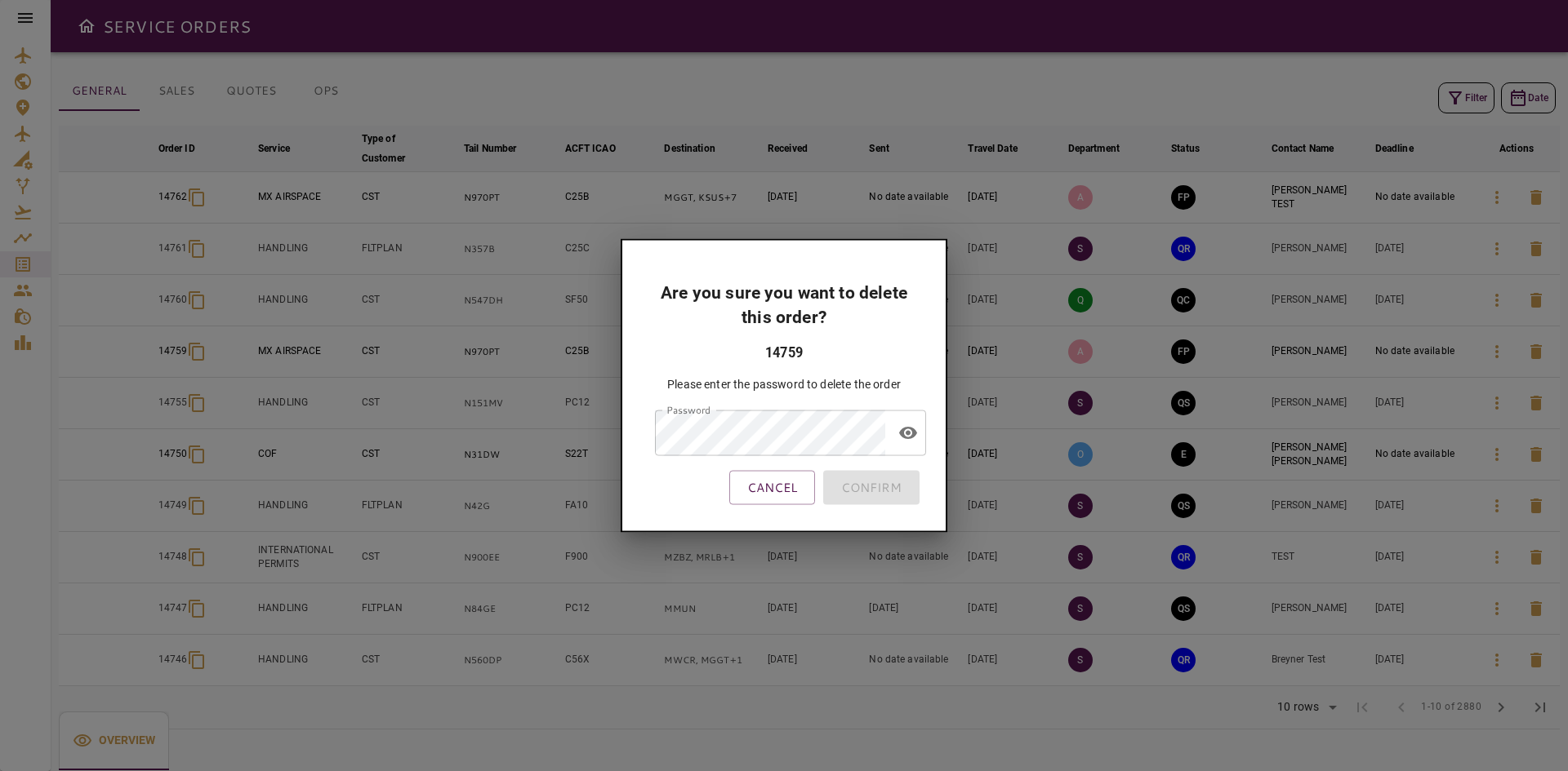
click at [929, 433] on div "Are you sure you want to delete this order? 14759 Please enter the password to …" at bounding box center [784, 385] width 327 height 295
click at [908, 428] on icon "toggle password visibility" at bounding box center [908, 433] width 18 height 13
click at [869, 493] on button "CONFIRM" at bounding box center [871, 487] width 96 height 34
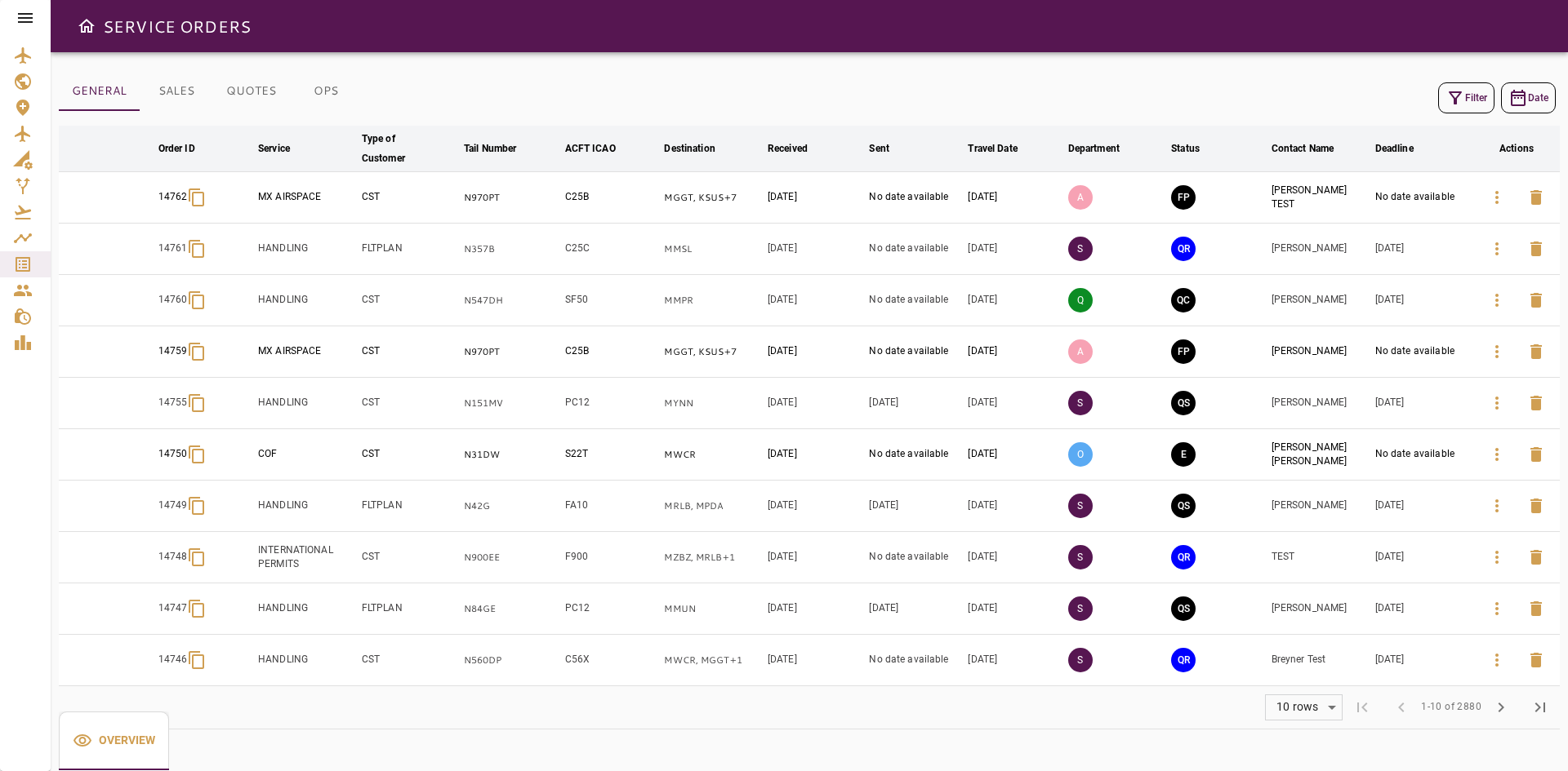
click at [31, 5] on div at bounding box center [25, 18] width 51 height 36
click at [33, 14] on icon at bounding box center [24, 18] width 15 height 10
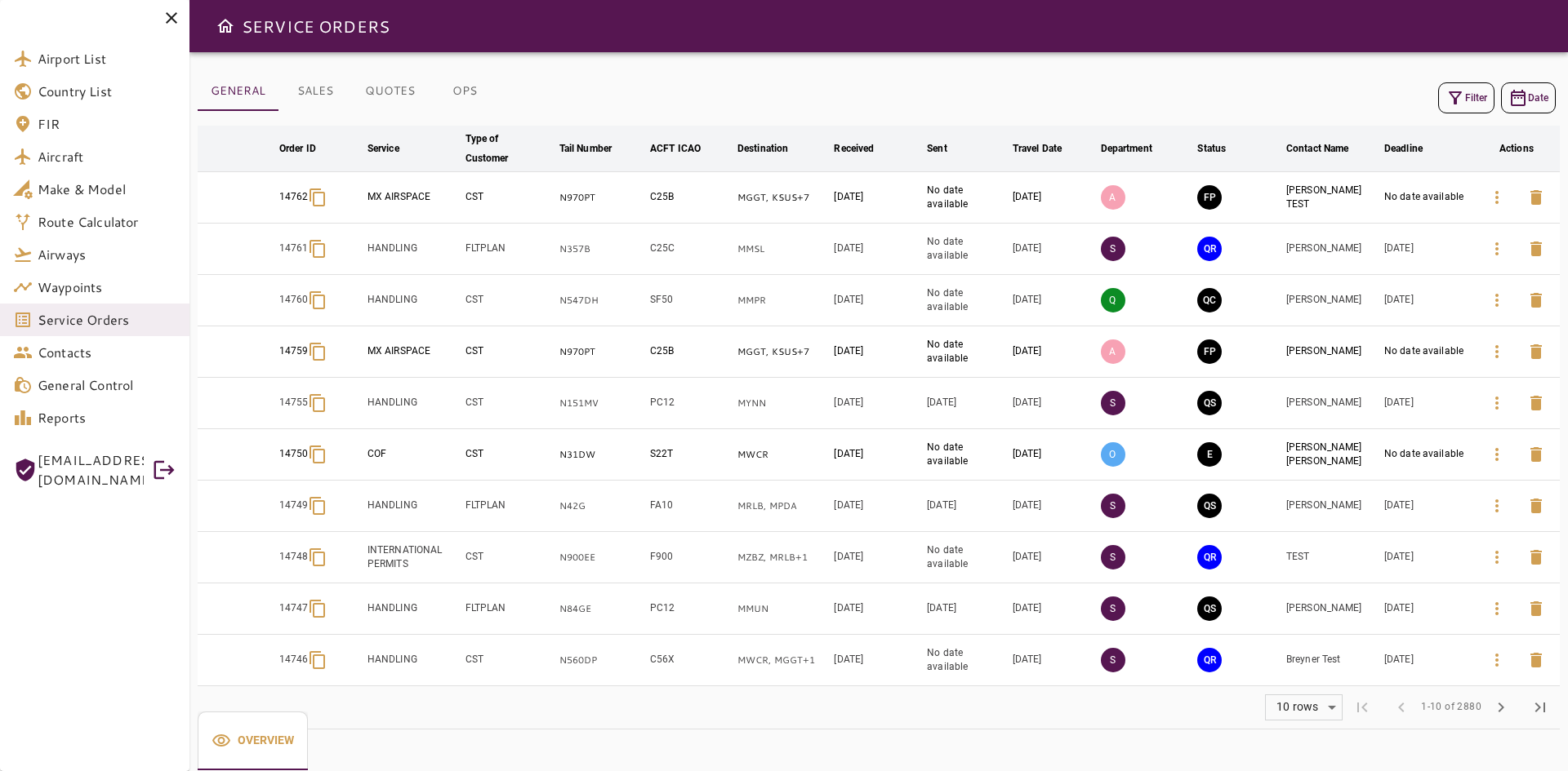
click at [64, 312] on span "Service Orders" at bounding box center [107, 320] width 139 height 19
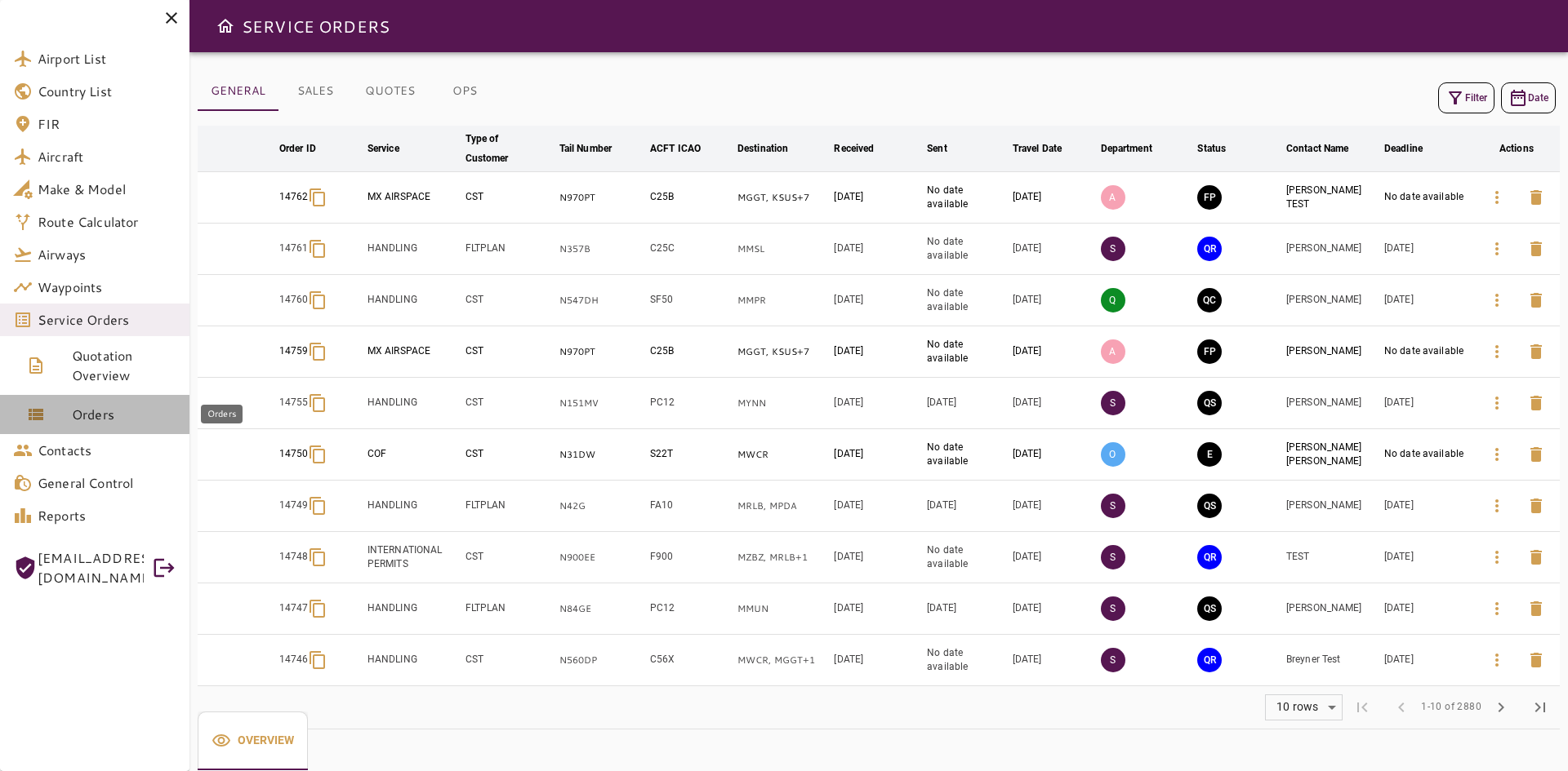
click at [93, 419] on span "Orders" at bounding box center [124, 414] width 104 height 19
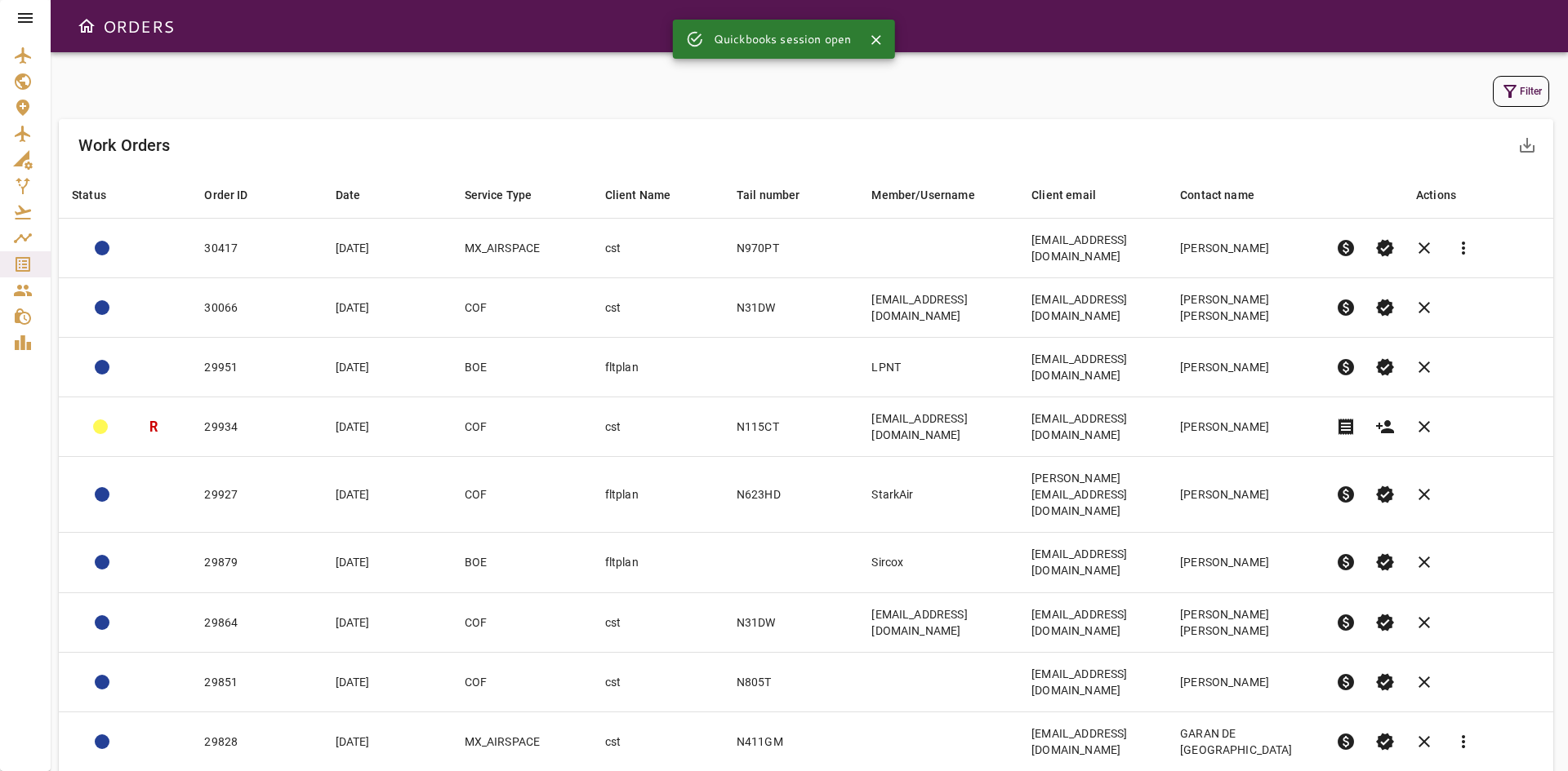
click at [26, 260] on icon "Service Orders" at bounding box center [22, 264] width 19 height 19
